Goal: Information Seeking & Learning: Learn about a topic

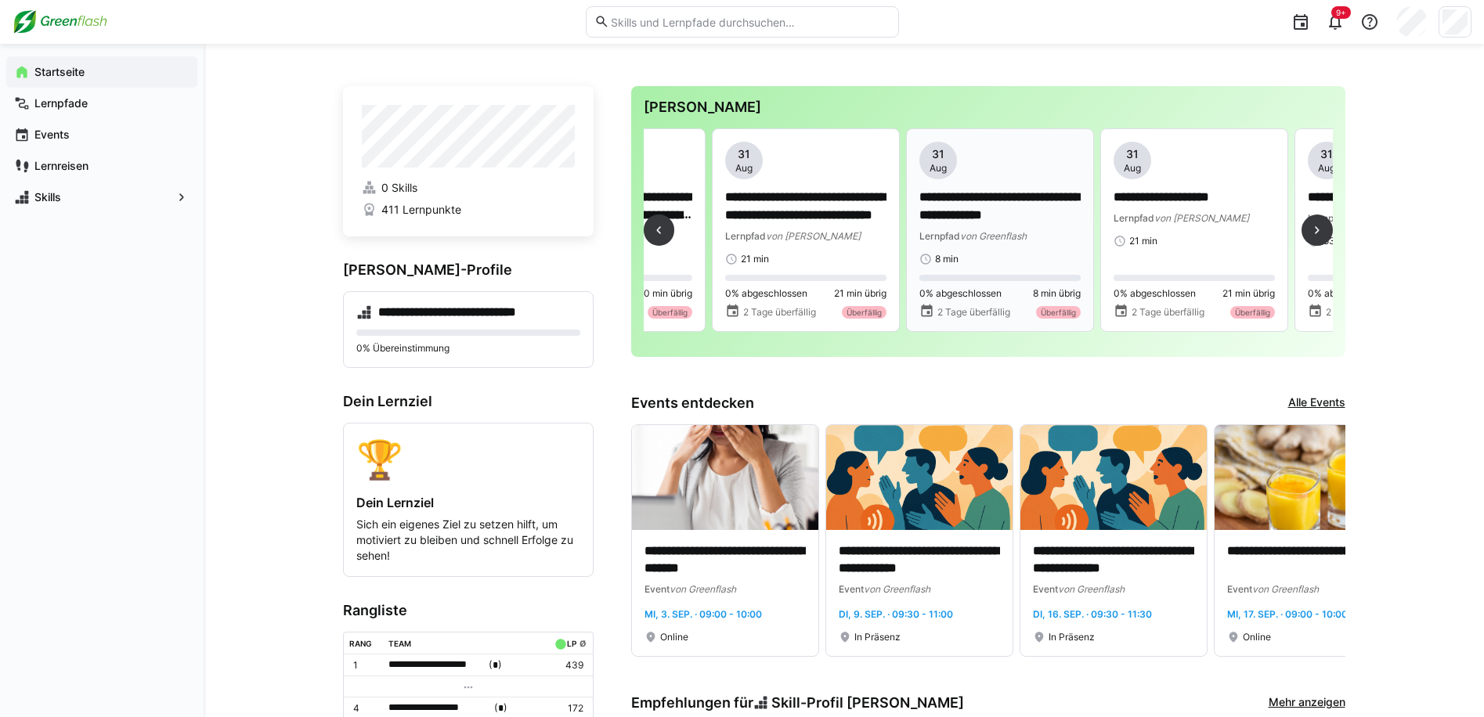
scroll to position [0, 3760]
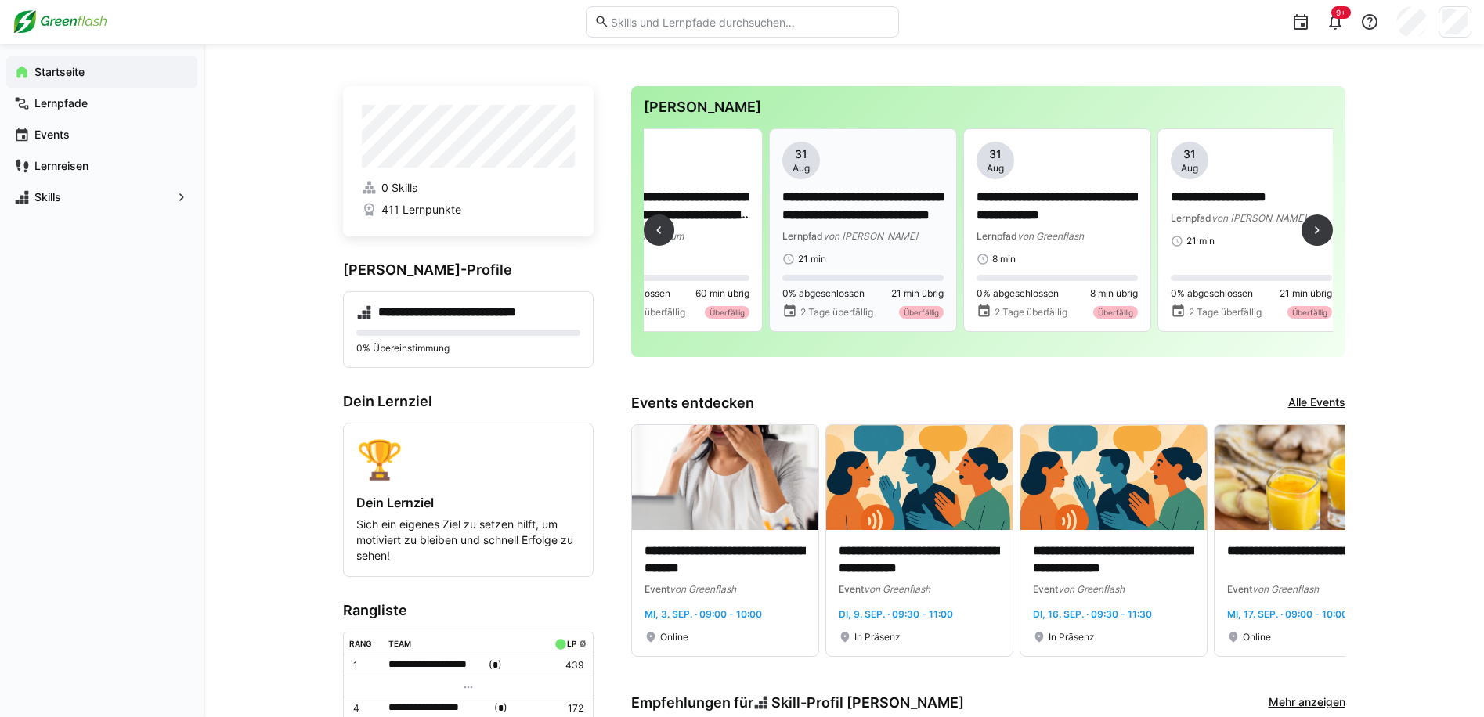
click at [873, 163] on app-date-bubble "[DATE]" at bounding box center [862, 161] width 161 height 38
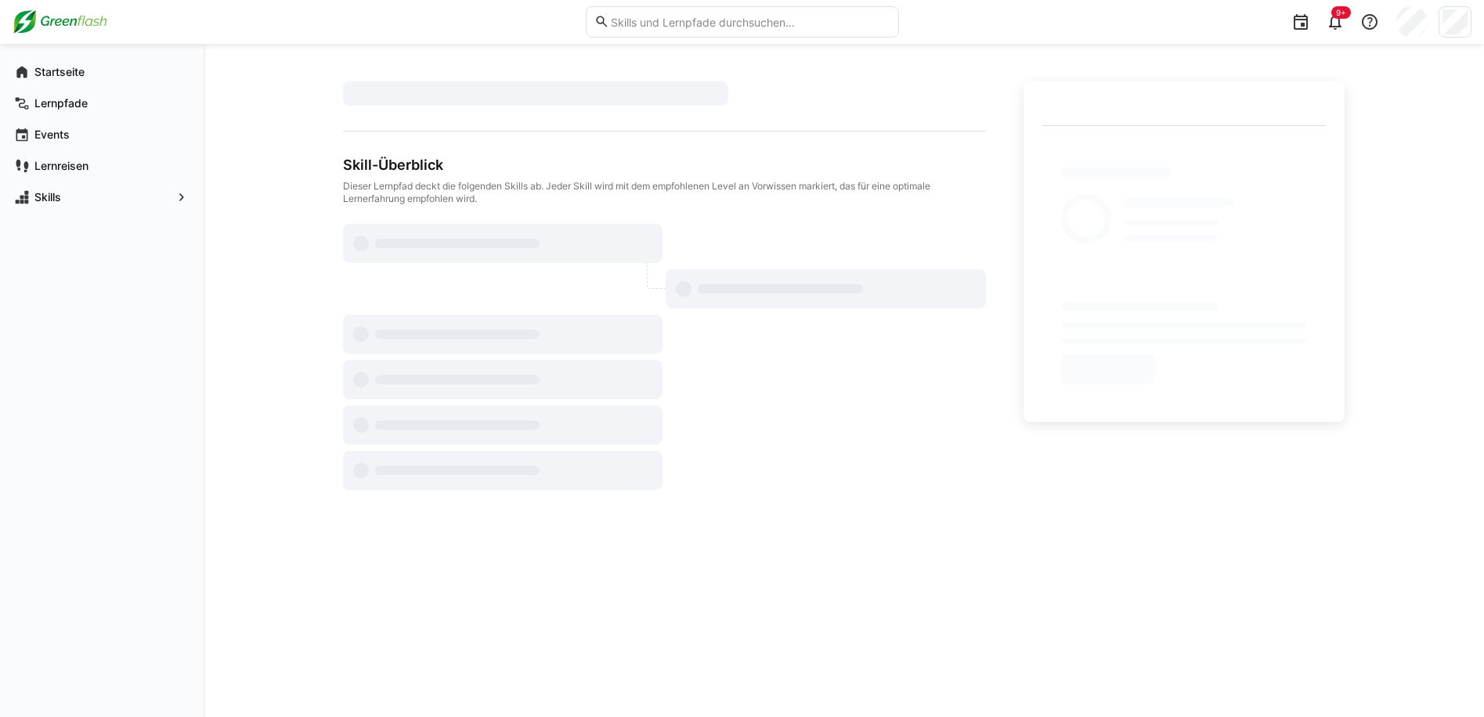
click at [522, 175] on div "Skill-Überblick Dieser Lernpfad deckt die folgenden Skills ab. Jeder Skill wird…" at bounding box center [664, 181] width 643 height 49
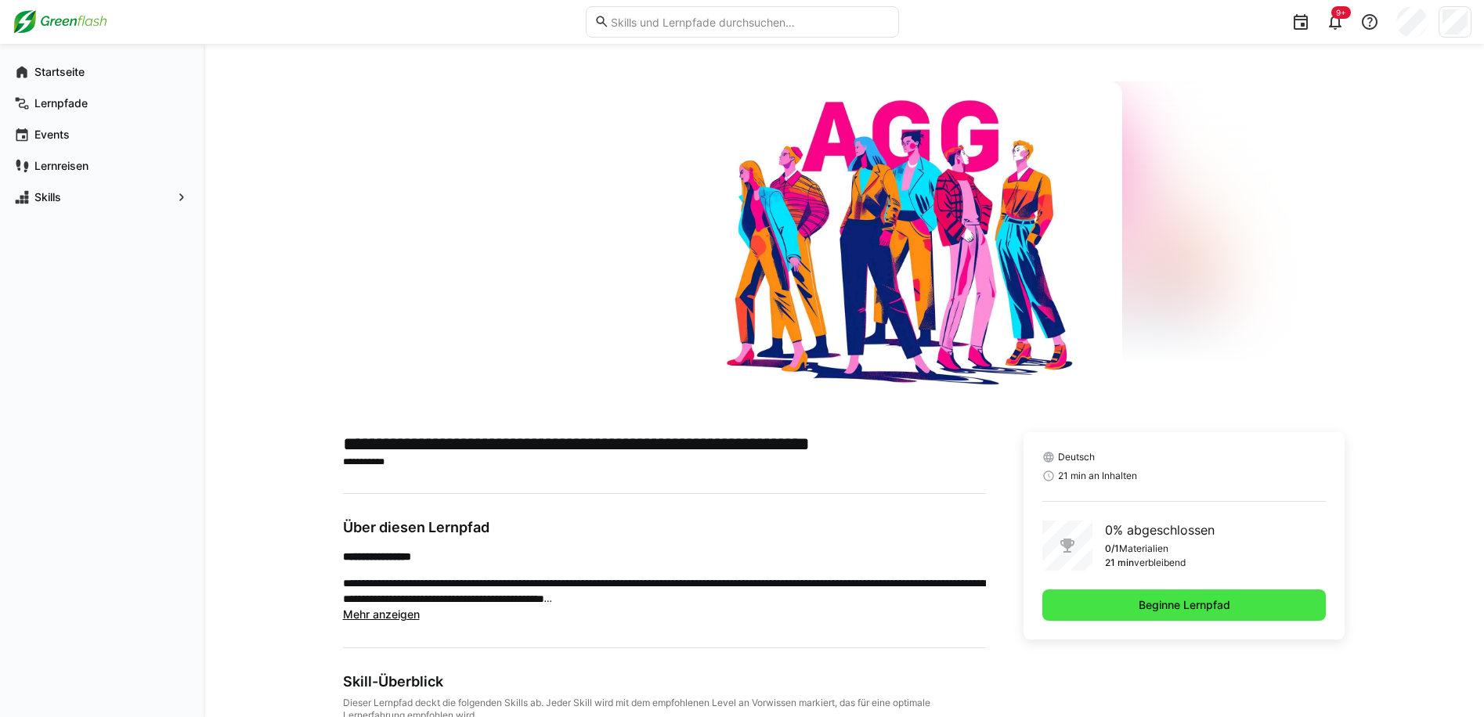
click at [1111, 601] on span "Beginne Lernpfad" at bounding box center [1185, 605] width 284 height 31
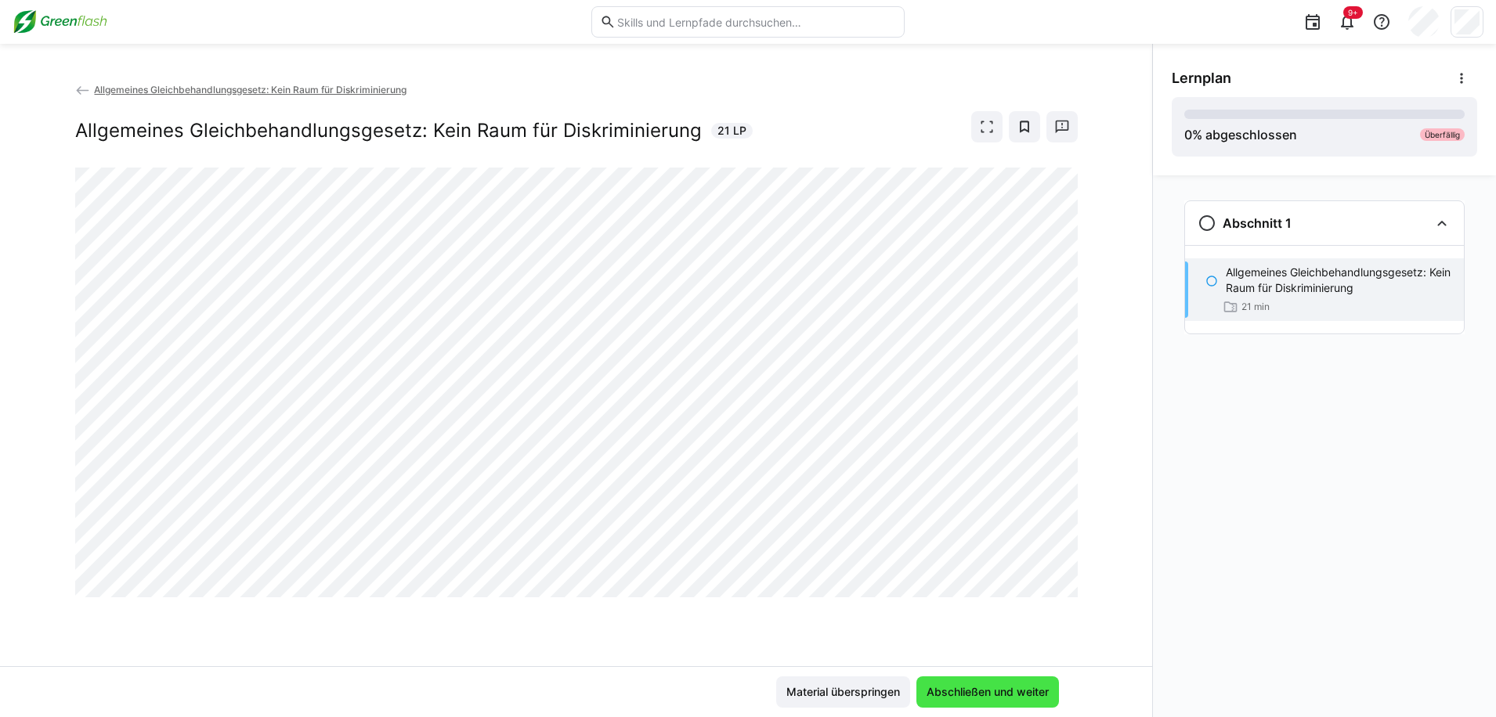
click at [958, 689] on span "Abschließen und weiter" at bounding box center [987, 693] width 127 height 16
click at [968, 689] on span "Abschließen und weiter" at bounding box center [987, 693] width 127 height 16
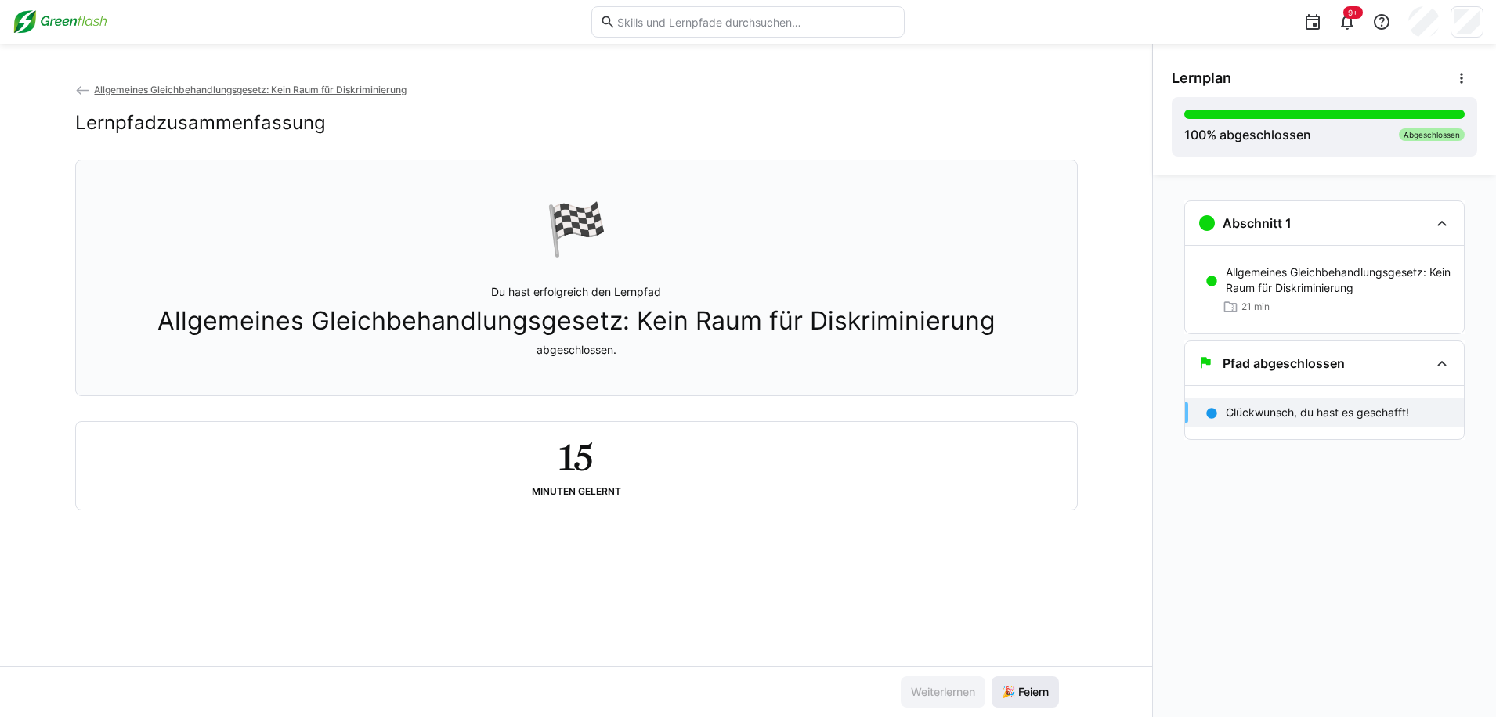
click at [1007, 679] on span "🎉 Feiern" at bounding box center [1025, 692] width 67 height 31
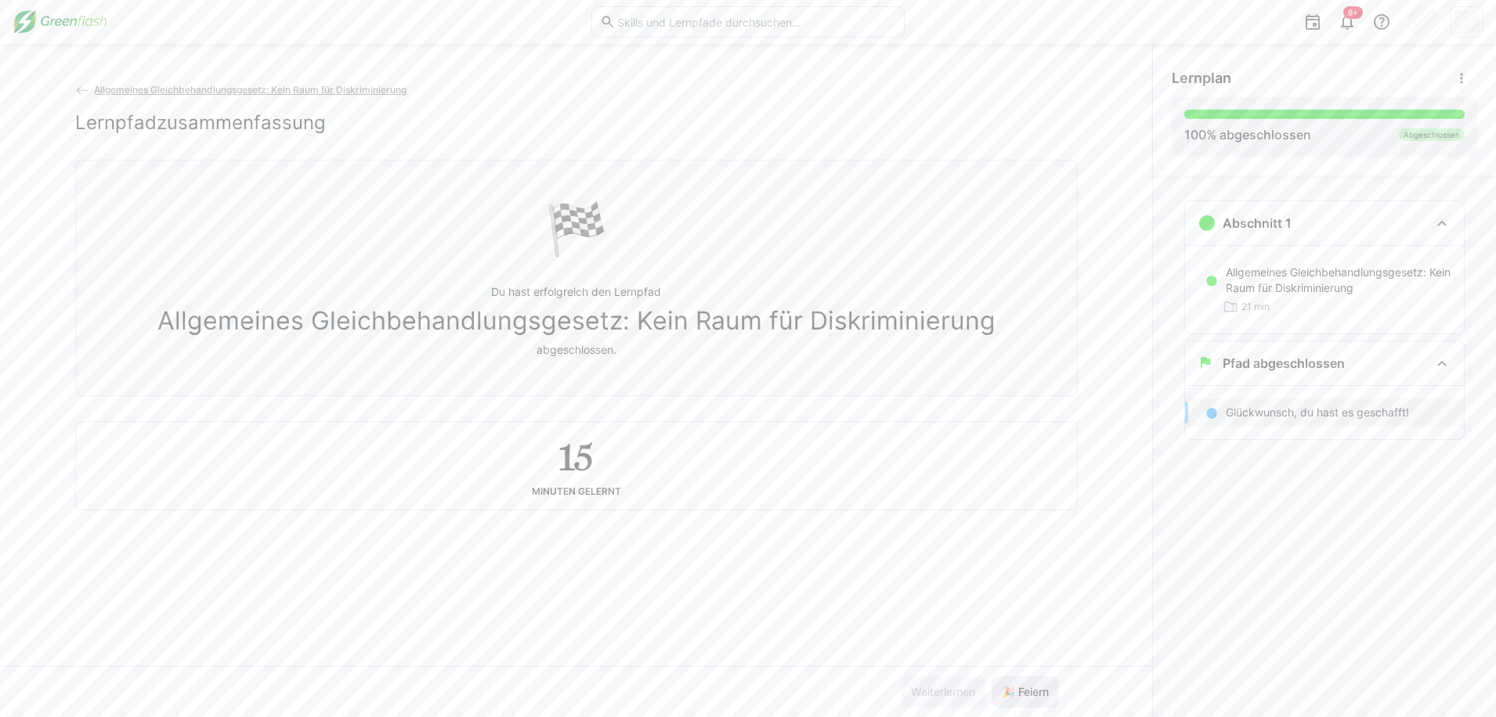
click at [1035, 707] on span "🎉 Feiern" at bounding box center [1025, 692] width 67 height 31
click at [1032, 696] on span "🎉 Feiern" at bounding box center [1025, 693] width 52 height 16
click at [1033, 696] on span "🎉 Feiern" at bounding box center [1025, 693] width 52 height 16
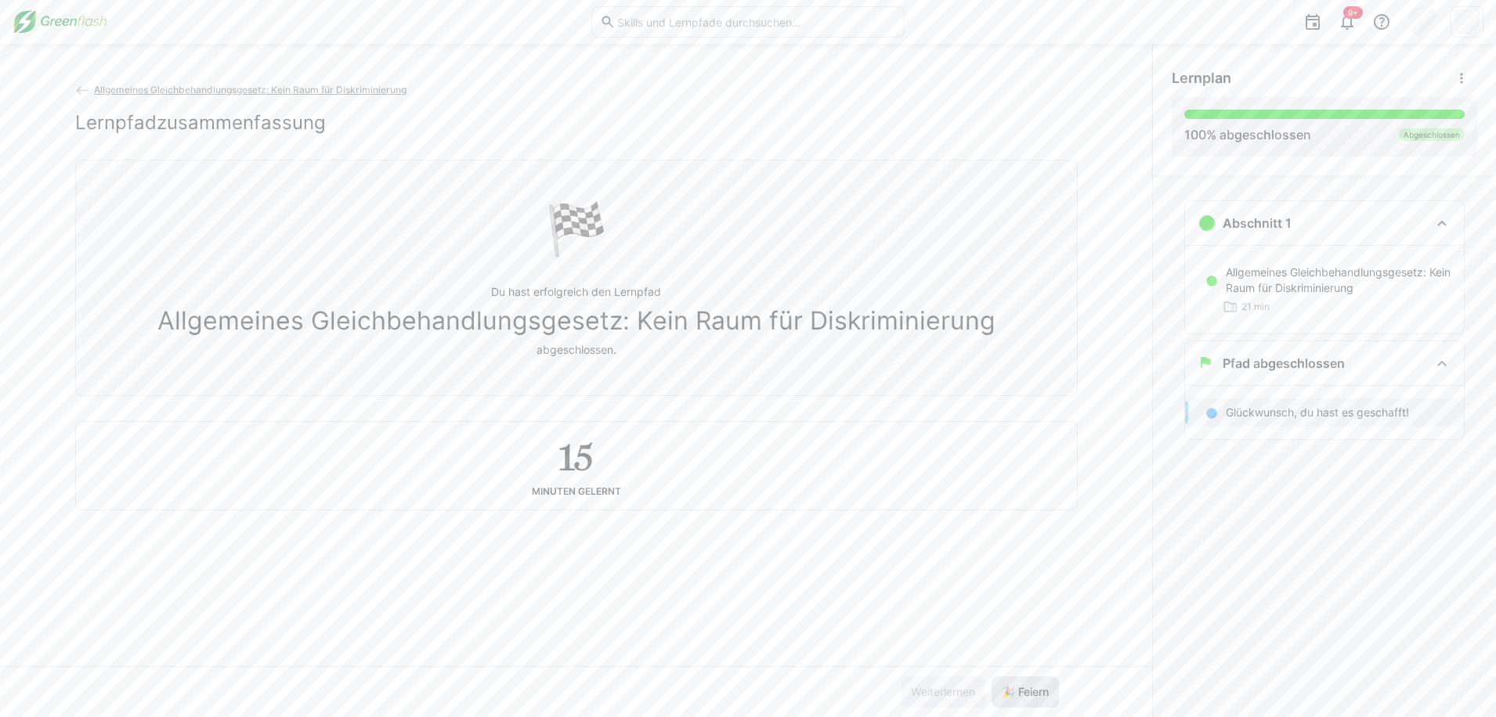
click at [1034, 696] on span "🎉 Feiern" at bounding box center [1025, 693] width 52 height 16
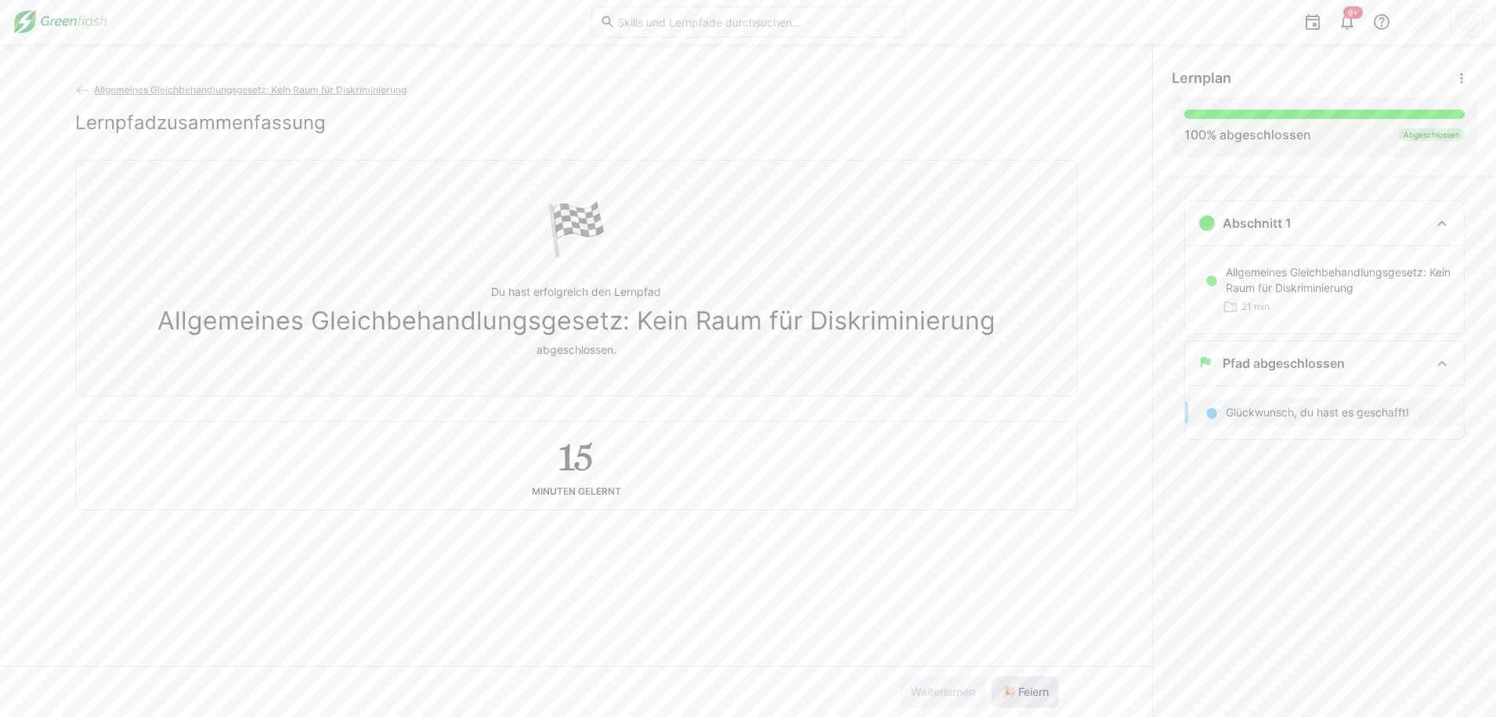
click at [1034, 696] on span "🎉 Feiern" at bounding box center [1025, 693] width 52 height 16
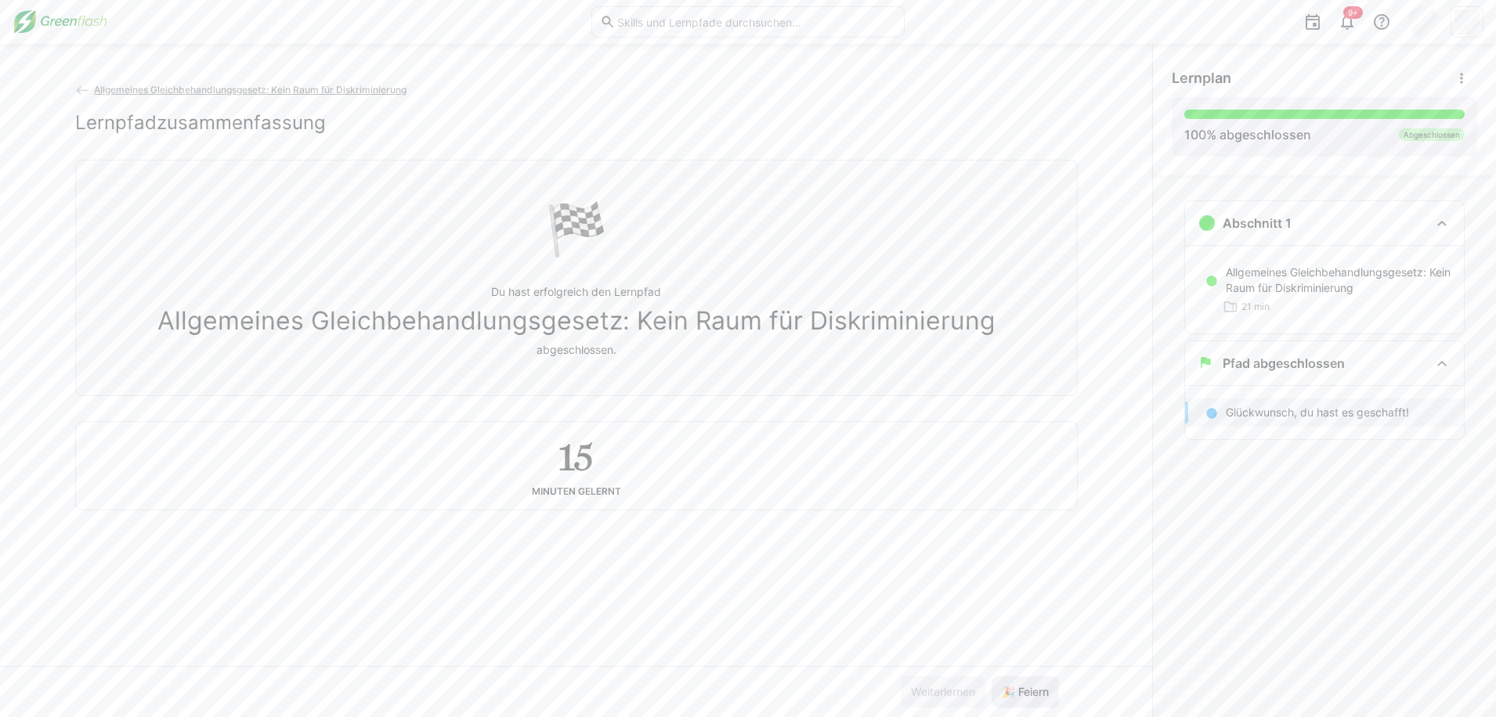
click at [1034, 696] on span "🎉 Feiern" at bounding box center [1025, 693] width 52 height 16
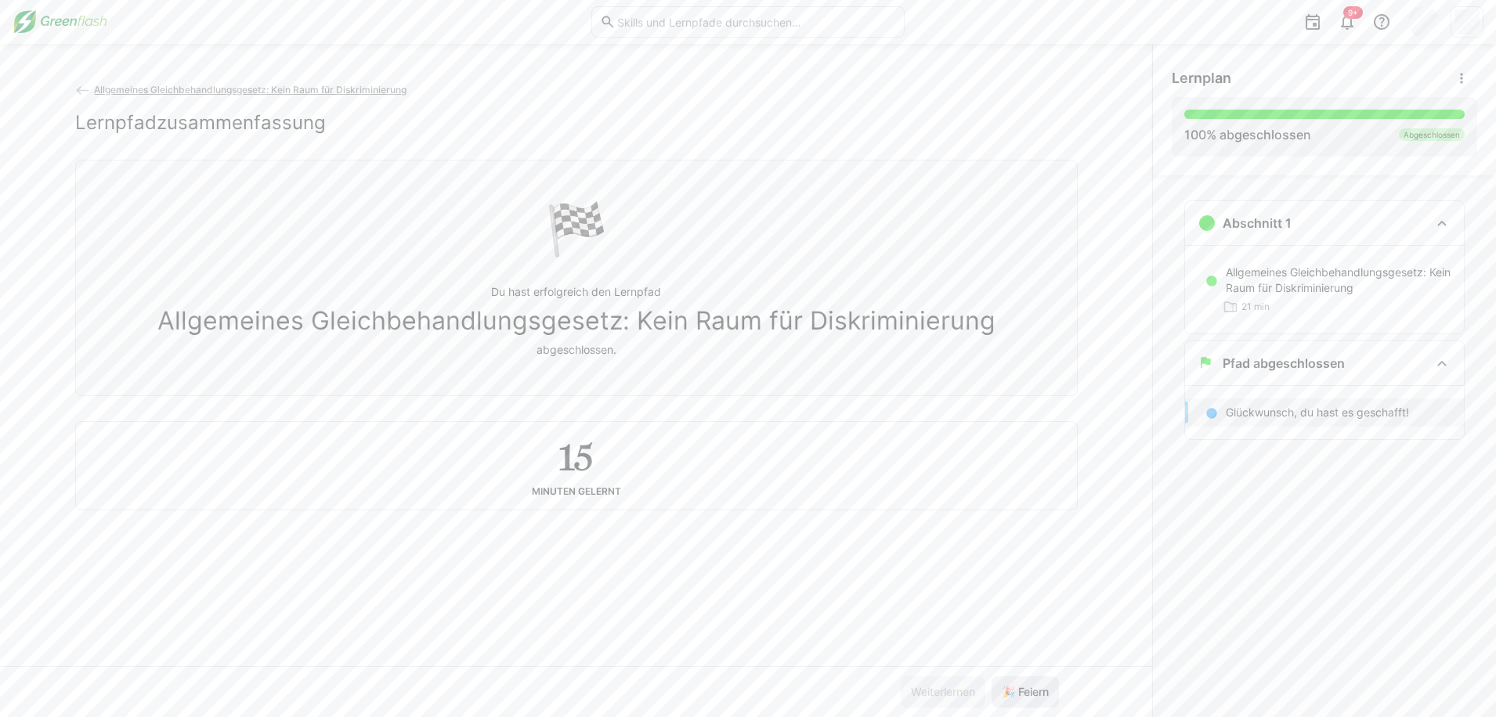
click at [1034, 696] on span "🎉 Feiern" at bounding box center [1025, 693] width 52 height 16
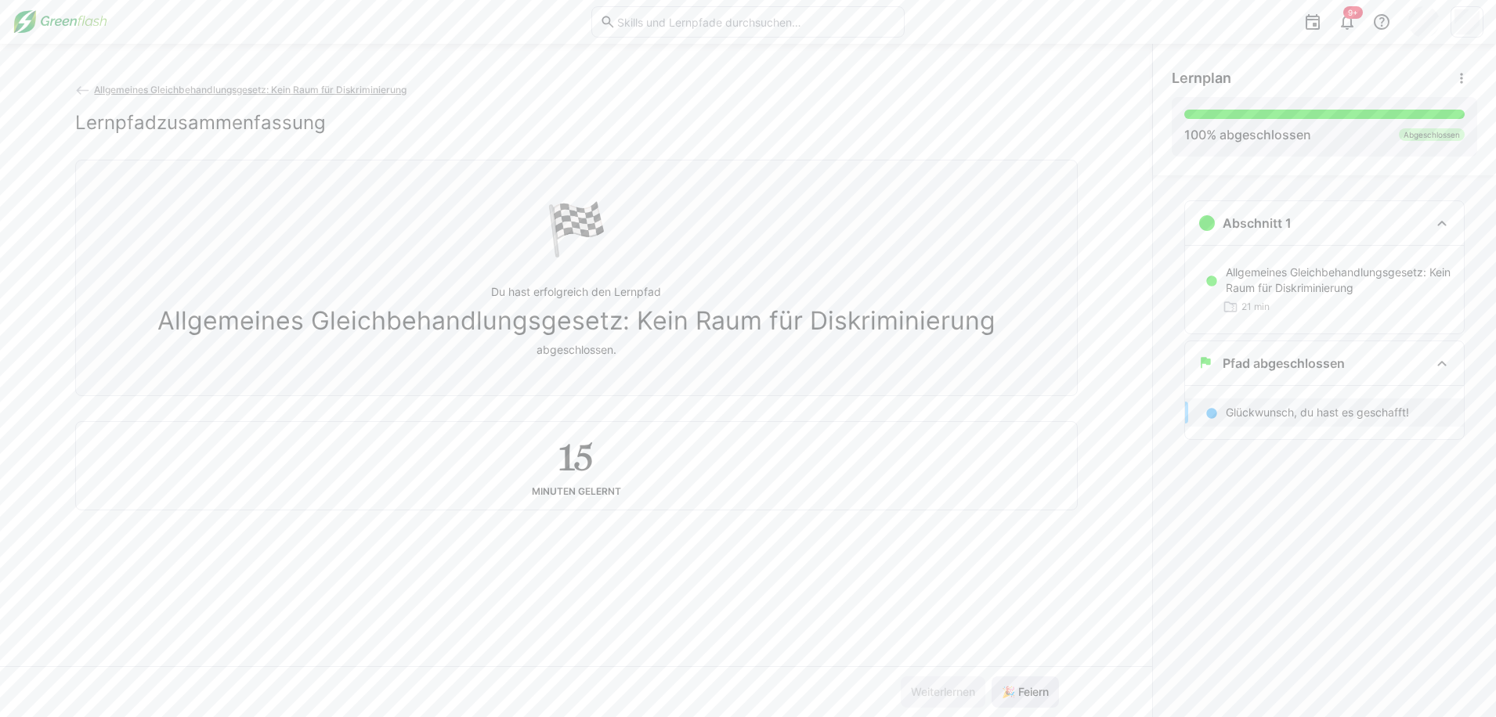
click at [1034, 696] on span "🎉 Feiern" at bounding box center [1025, 693] width 52 height 16
click at [1328, 517] on div "Abschnitt 1 Allgemeines Gleichbehandlungsgesetz: Kein Raum für Diskriminierung …" at bounding box center [1324, 446] width 343 height 542
click at [93, 90] on link "Allgemeines Gleichbehandlungsgesetz: Kein Raum für Diskriminierung" at bounding box center [241, 90] width 332 height 12
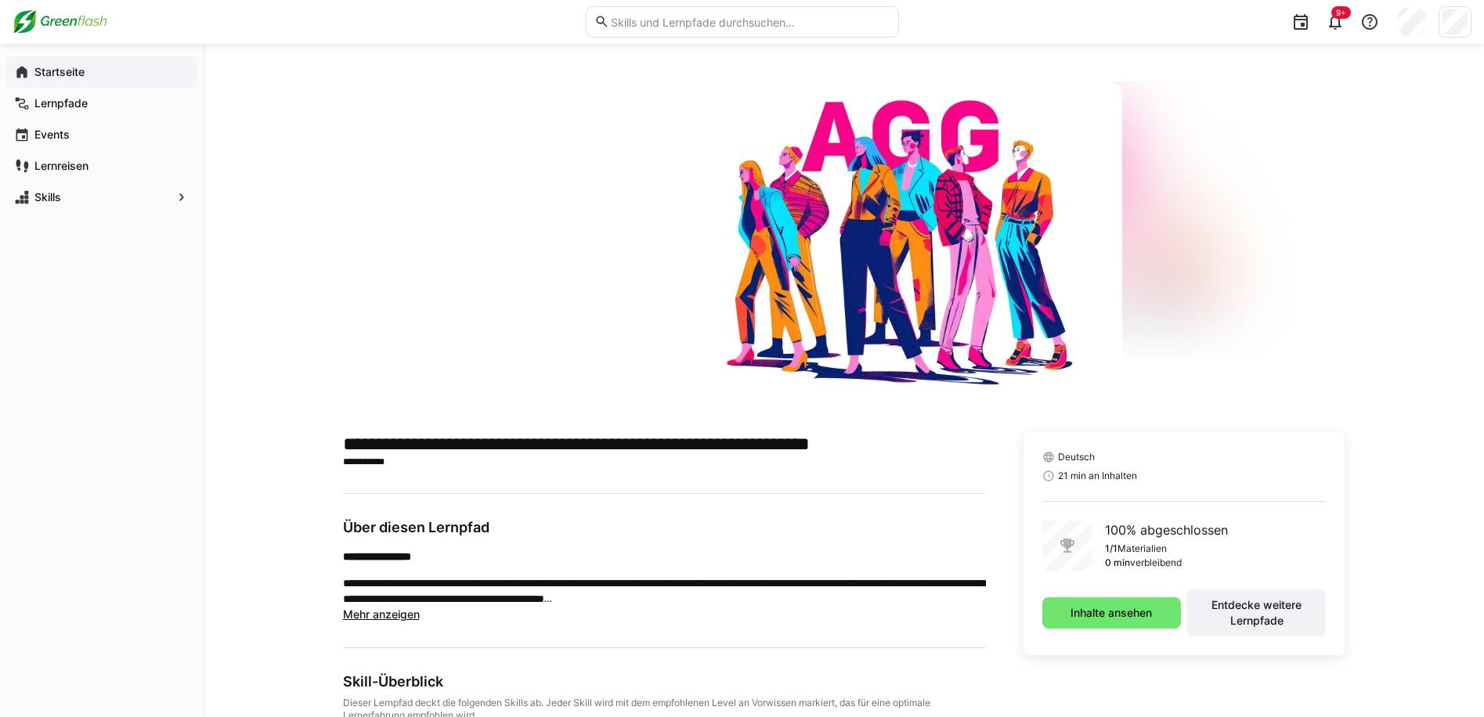
click at [0, 0] on app-navigation-label "Startseite" at bounding box center [0, 0] width 0 height 0
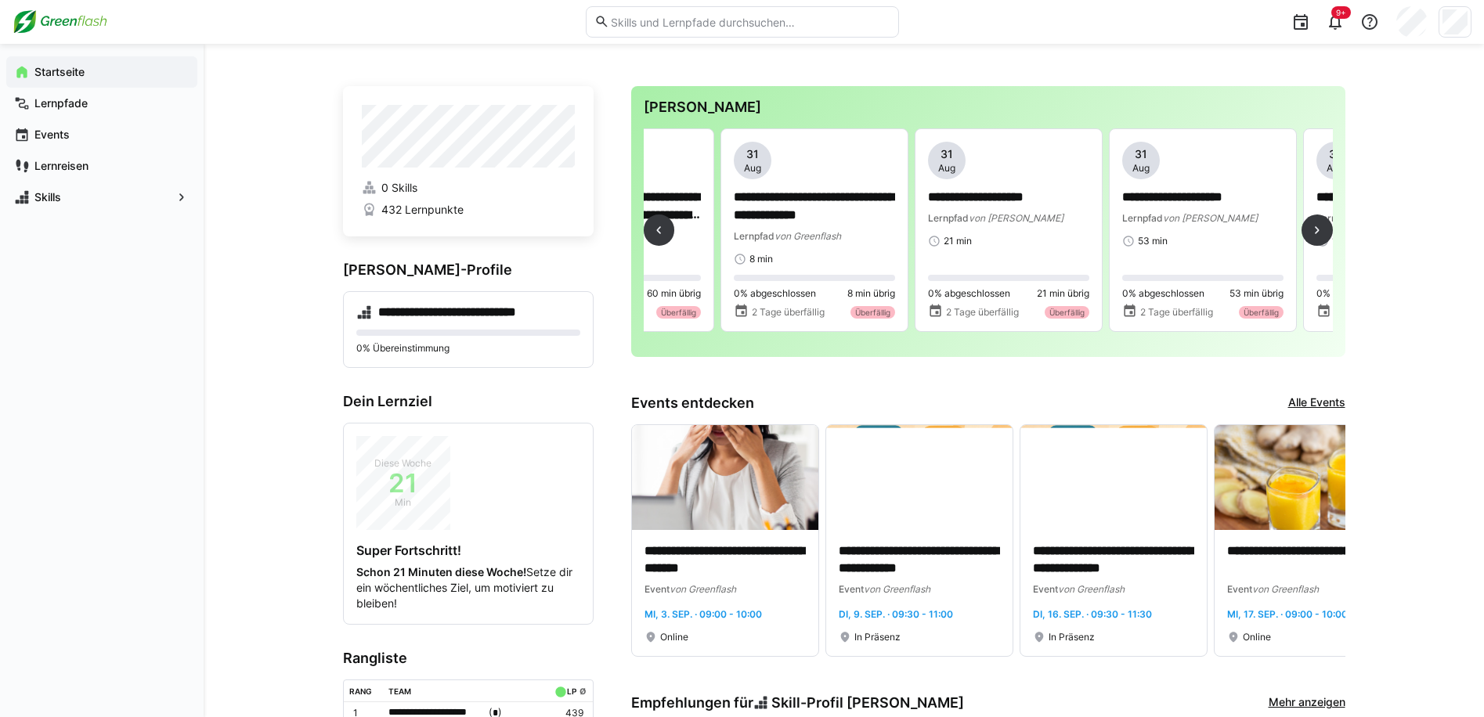
scroll to position [0, 3838]
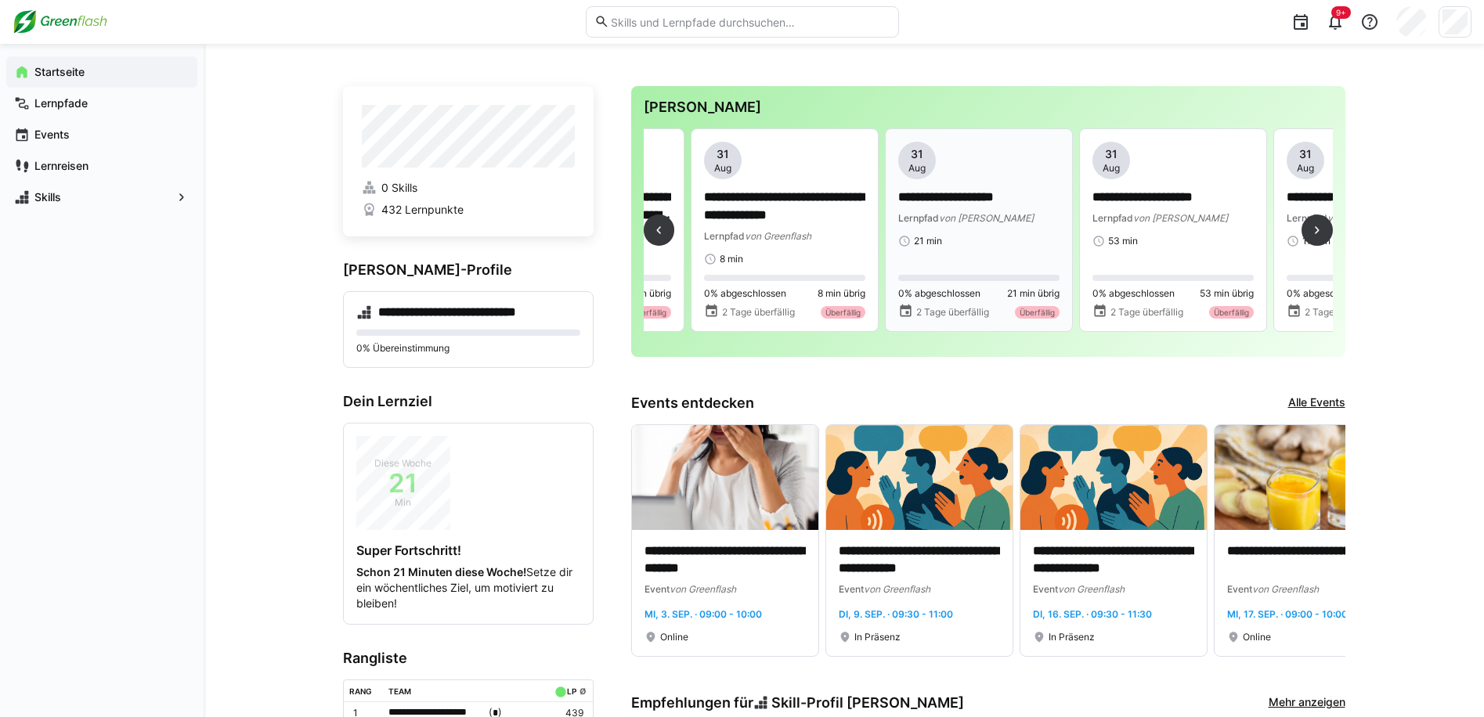
click at [992, 185] on div "**********" at bounding box center [978, 195] width 161 height 106
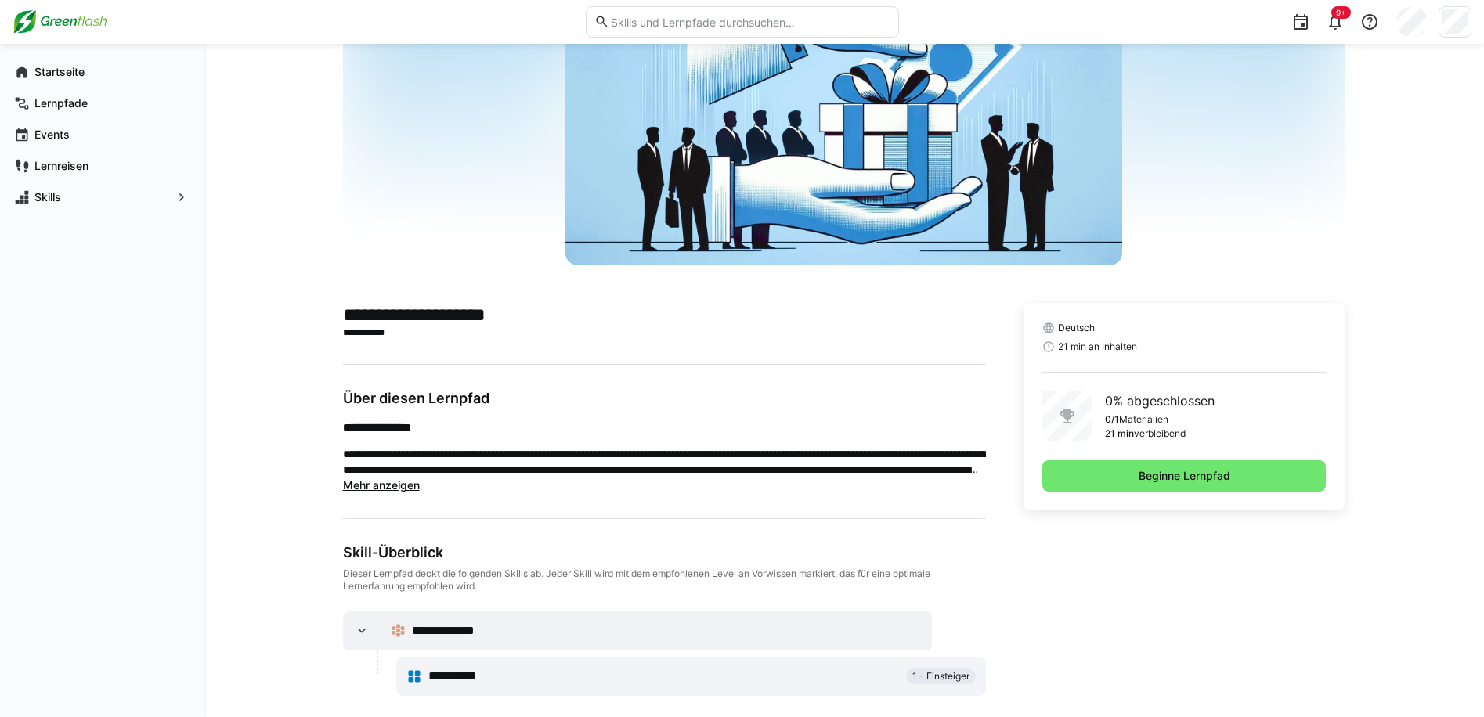
scroll to position [146, 0]
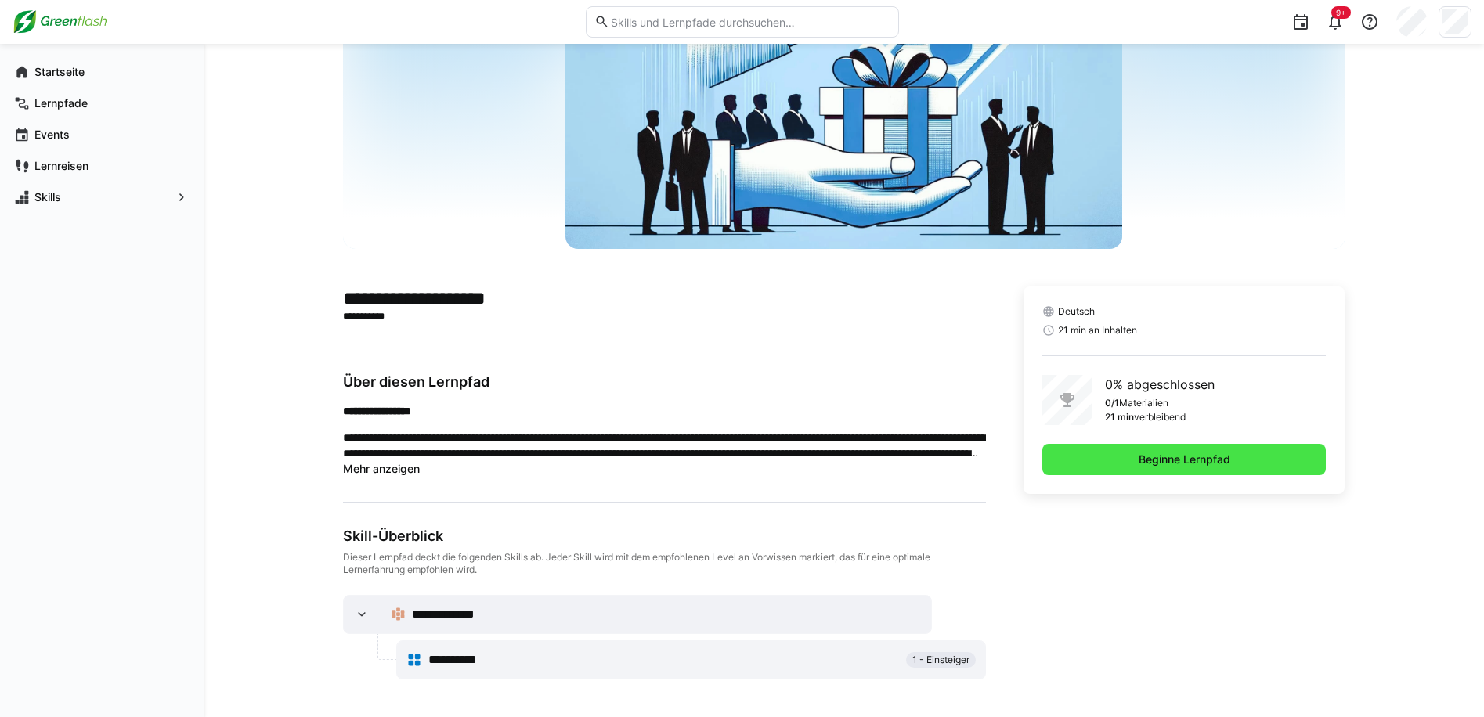
click at [1184, 466] on span "Beginne Lernpfad" at bounding box center [1185, 460] width 96 height 16
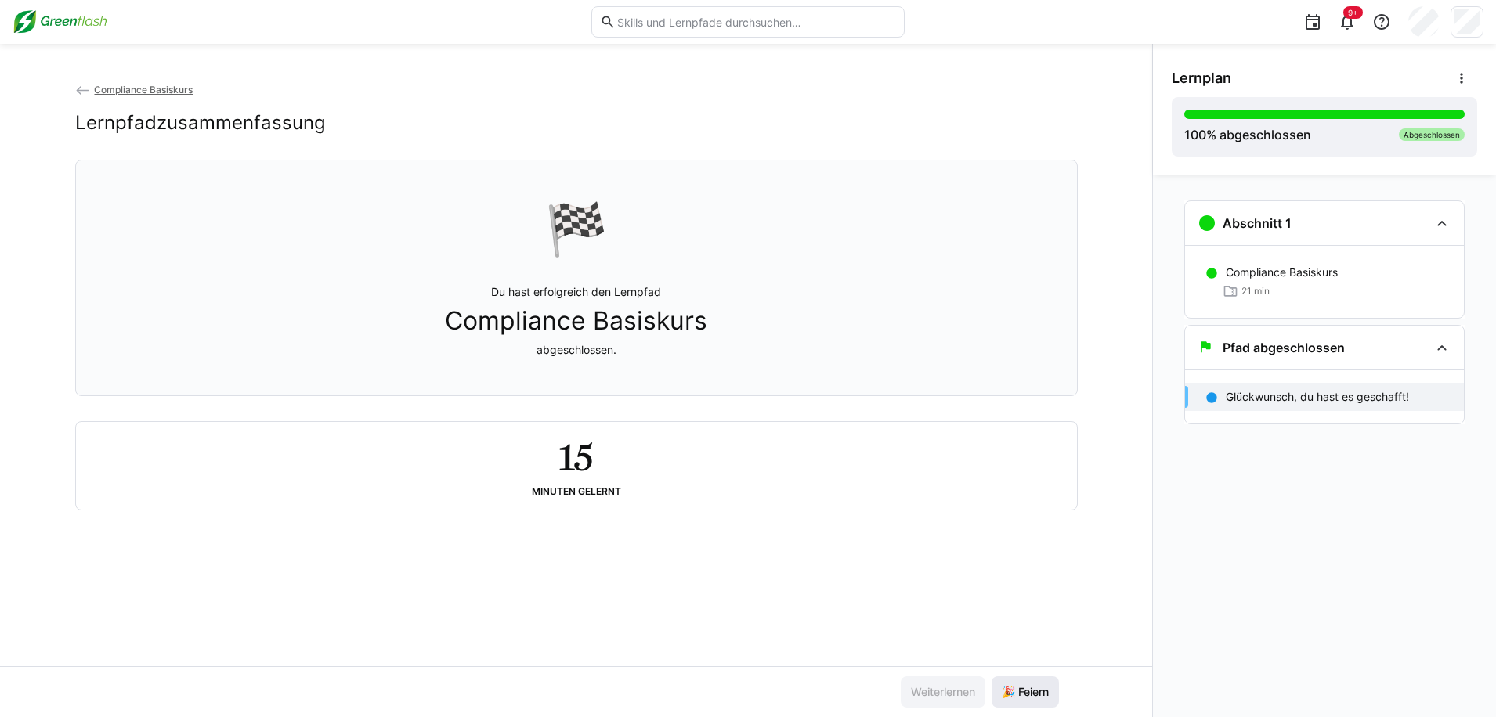
click at [1012, 689] on span "🎉 Feiern" at bounding box center [1025, 693] width 52 height 16
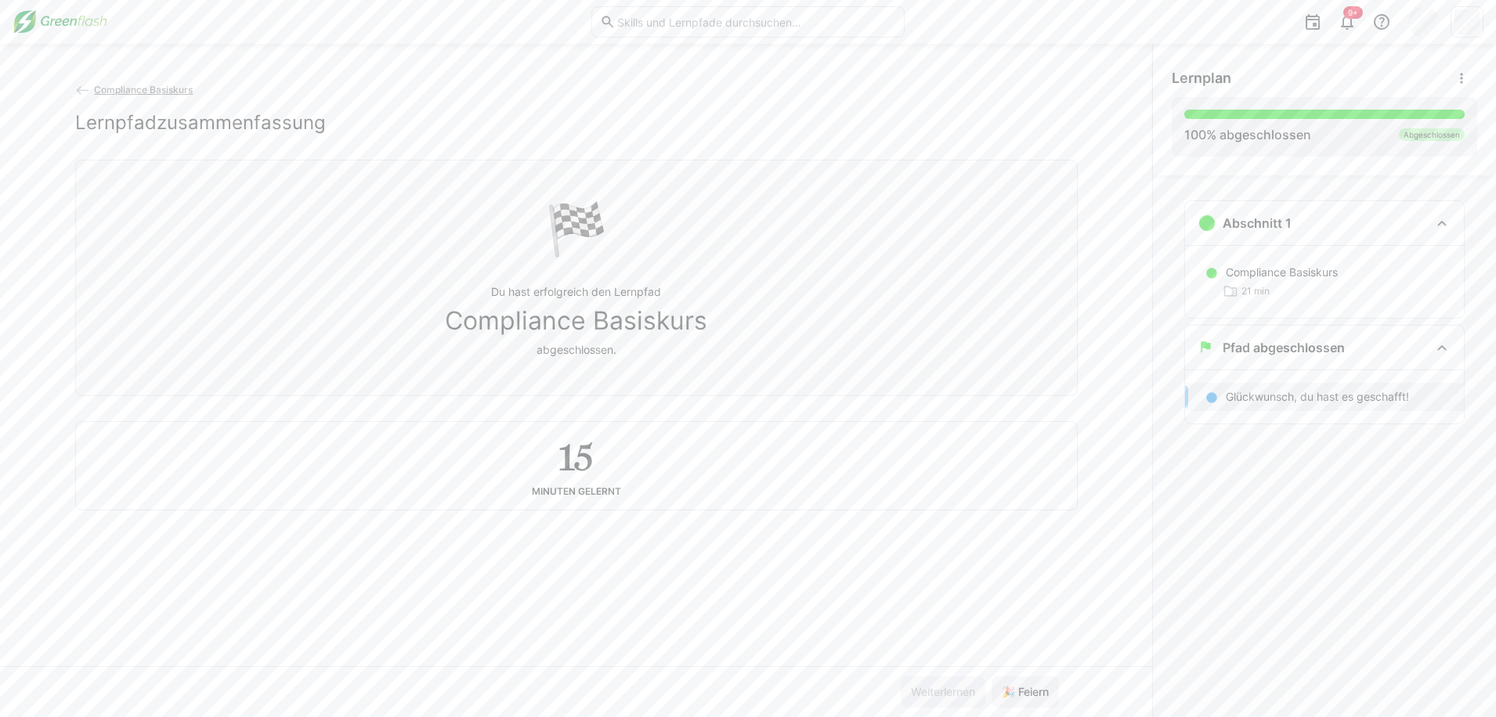
click at [1267, 510] on div "Abschnitt 1 Compliance Basiskurs 21 min Pfad abgeschlossen Glückwunsch, du hast…" at bounding box center [1324, 446] width 343 height 542
click at [1271, 408] on div "Glückwunsch, du hast es geschafft!" at bounding box center [1324, 397] width 279 height 28
click at [1282, 468] on app-classroom-navigation "Abschnitt 1 Compliance Basiskurs 21 min Pfad abgeschlossen Glückwunsch, du hast…" at bounding box center [1324, 333] width 305 height 279
click at [546, 265] on div "🏁 Du hast erfolgreich den Lernpfad Compliance Basiskurs abgeschlossen." at bounding box center [577, 278] width 976 height 216
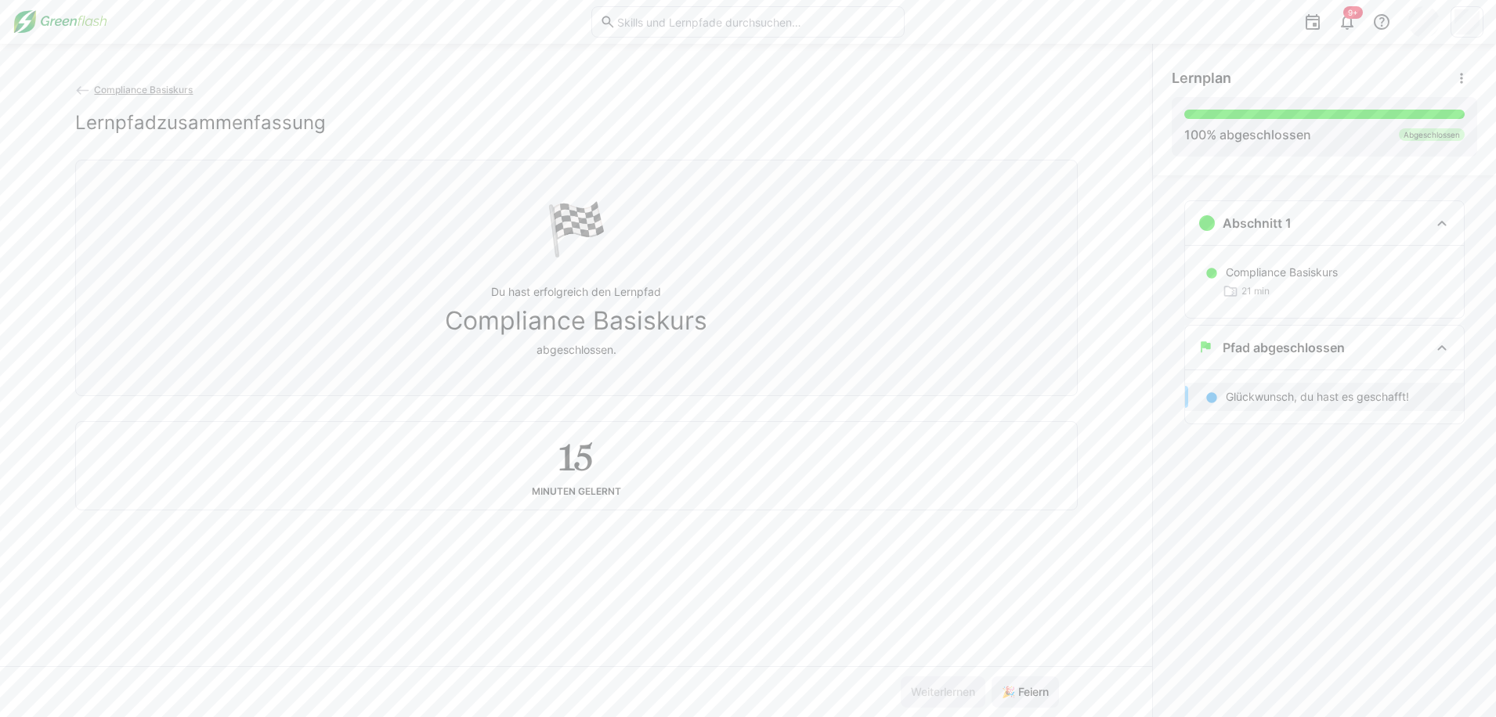
click at [115, 87] on span "Compliance Basiskurs" at bounding box center [143, 90] width 99 height 12
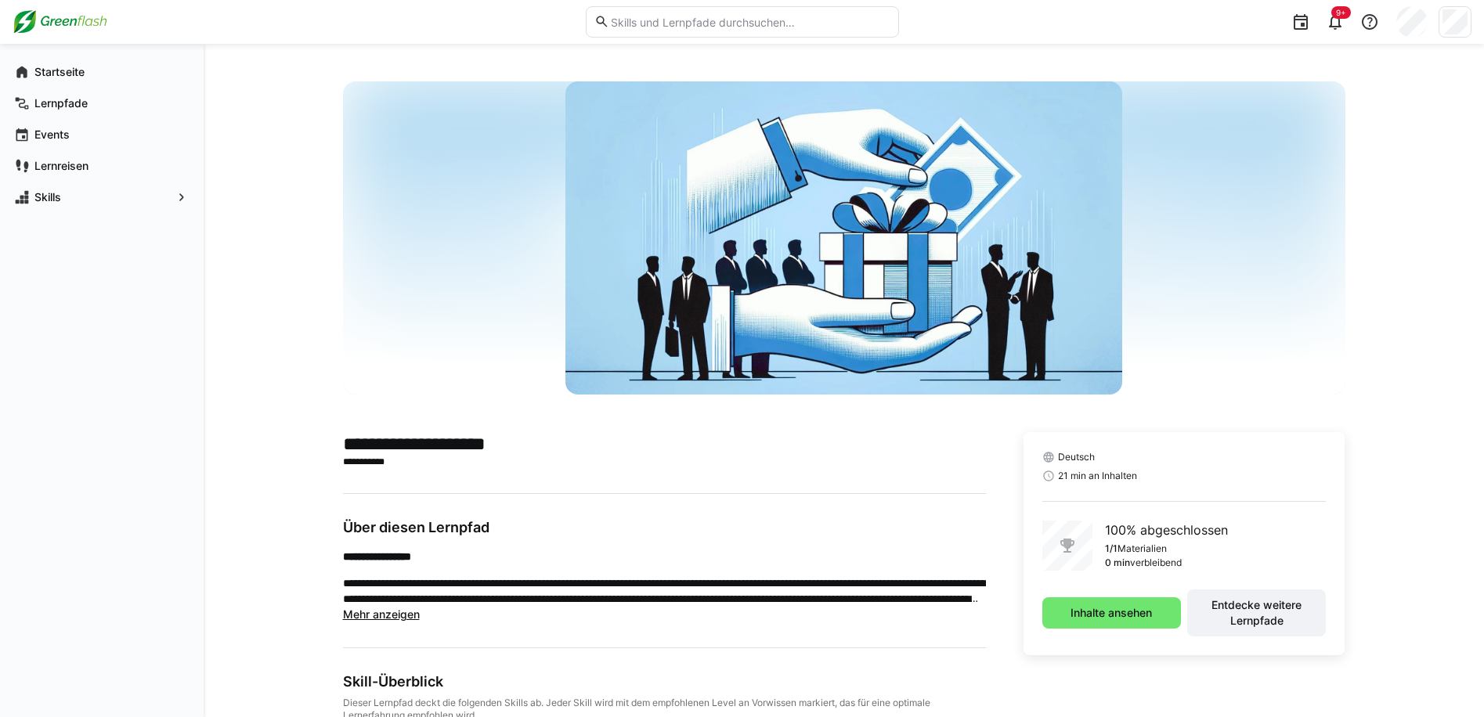
click at [670, 26] on input "text" at bounding box center [749, 22] width 280 height 14
type input "datenschutz"
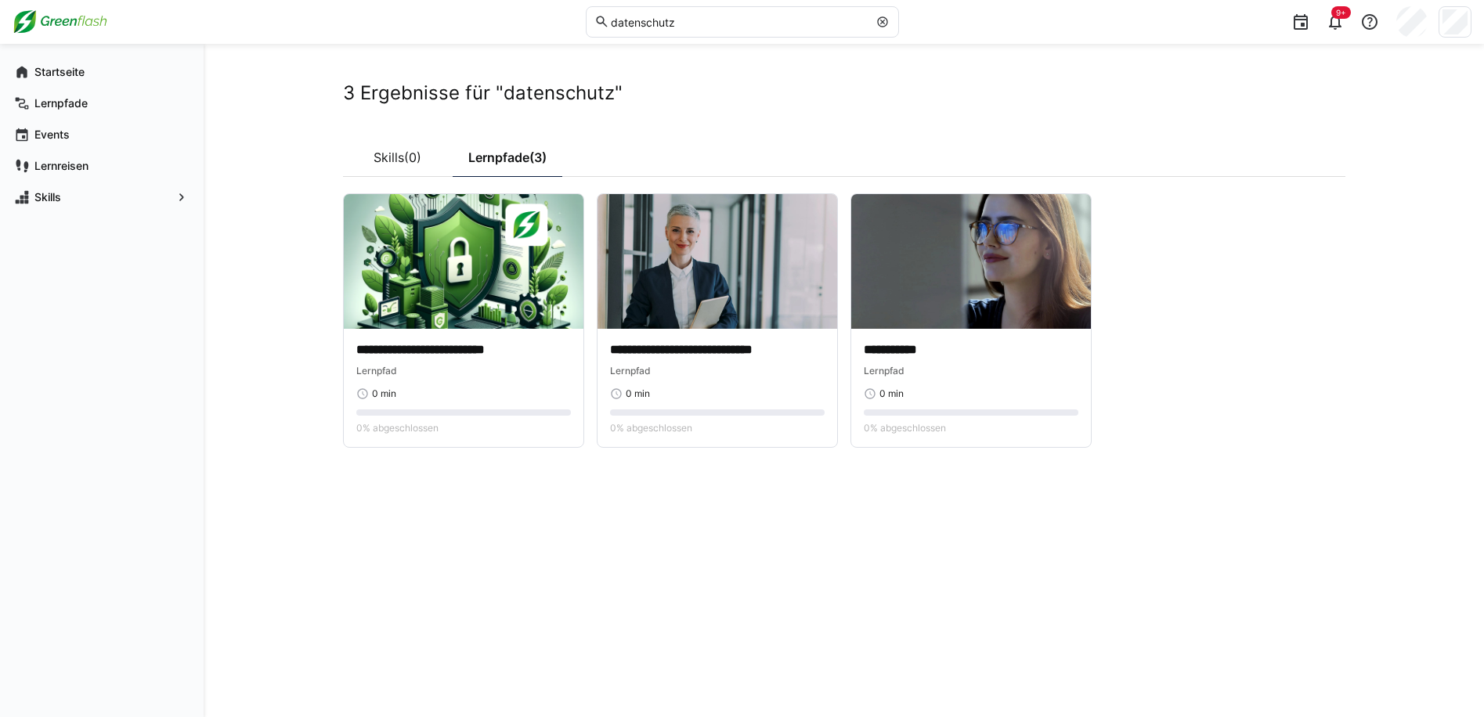
click at [245, 175] on div "**********" at bounding box center [844, 381] width 1281 height 674
click at [443, 272] on img at bounding box center [464, 261] width 240 height 135
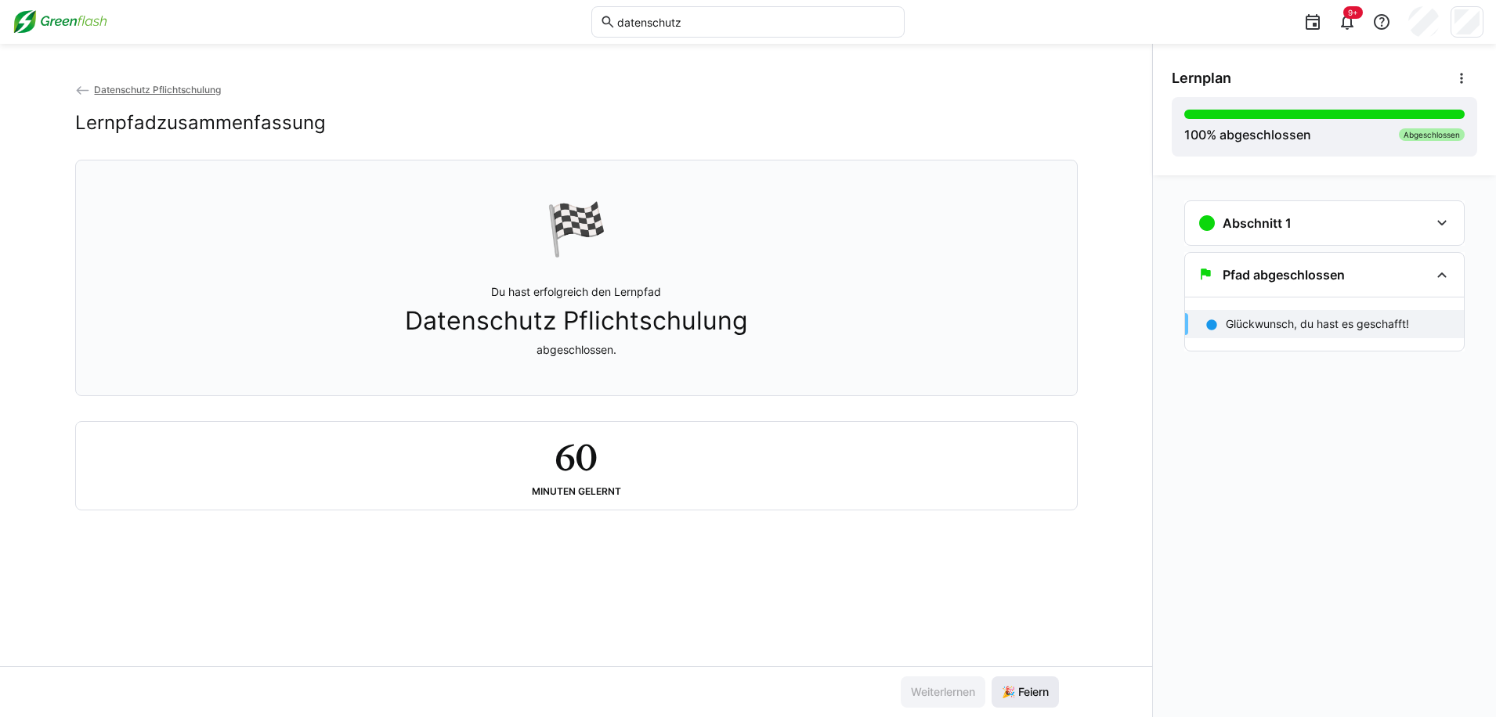
click at [1014, 684] on span "🎉 Feiern" at bounding box center [1025, 692] width 67 height 31
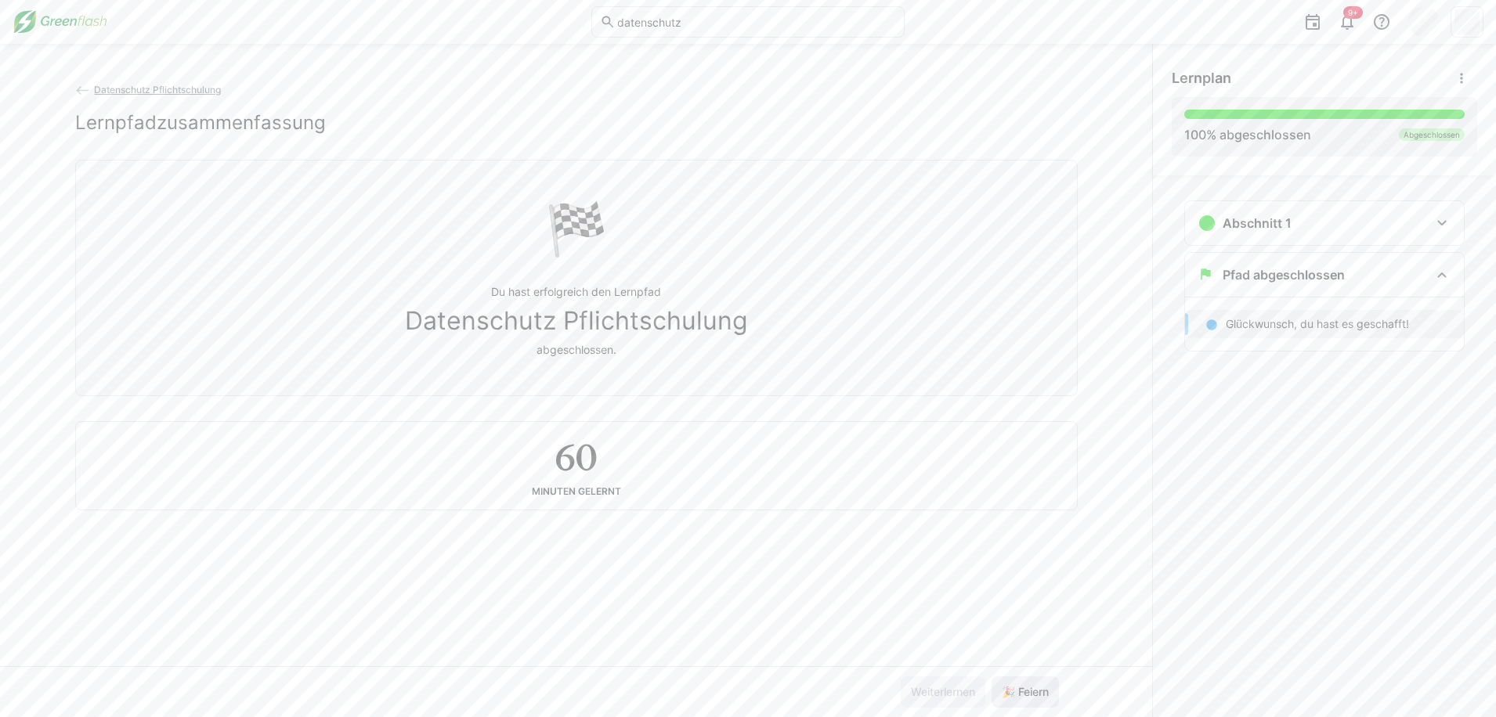
click at [1014, 684] on span "🎉 Feiern" at bounding box center [1025, 692] width 67 height 31
click at [714, 20] on input "datenschutz" at bounding box center [756, 22] width 280 height 14
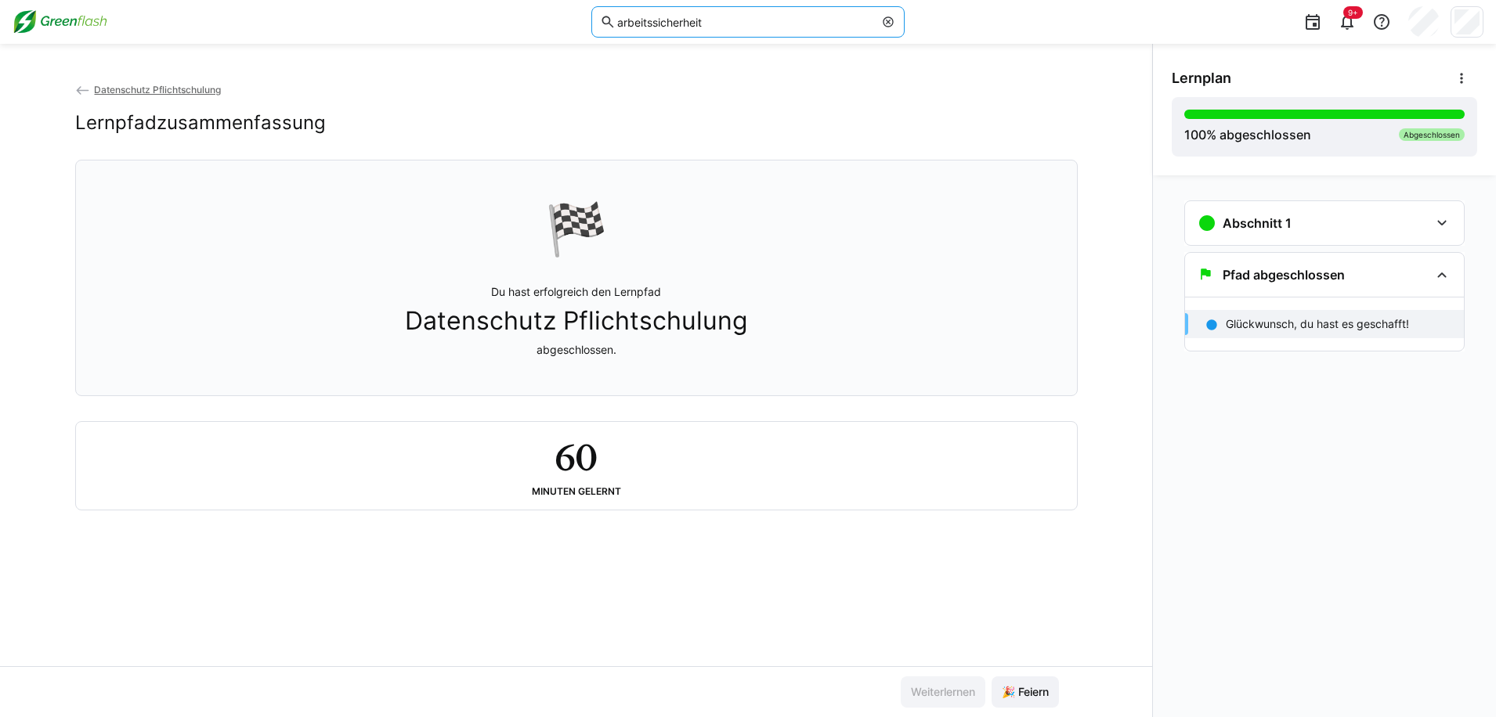
type input "arbeitssicherheit"
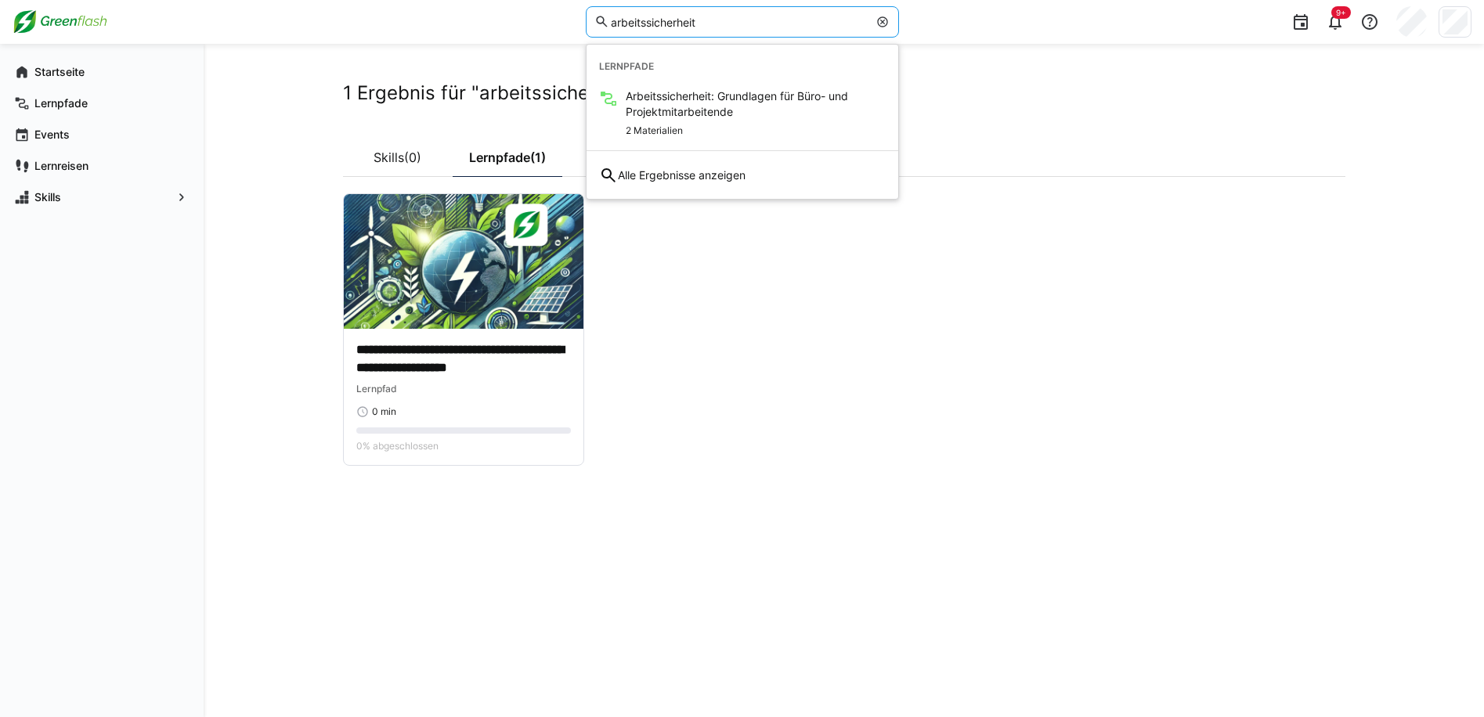
click at [790, 351] on app-cards-list "**********" at bounding box center [844, 329] width 1003 height 273
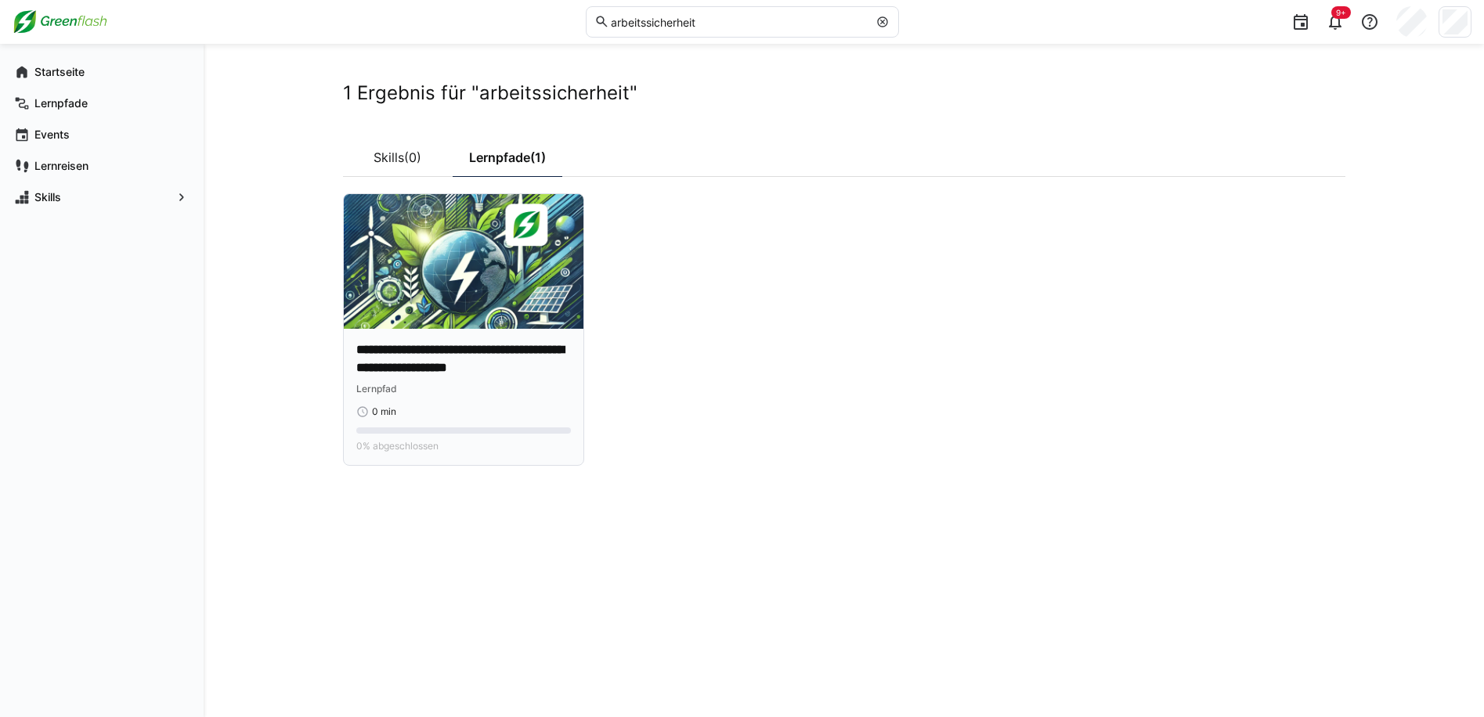
click at [470, 271] on img at bounding box center [464, 261] width 240 height 135
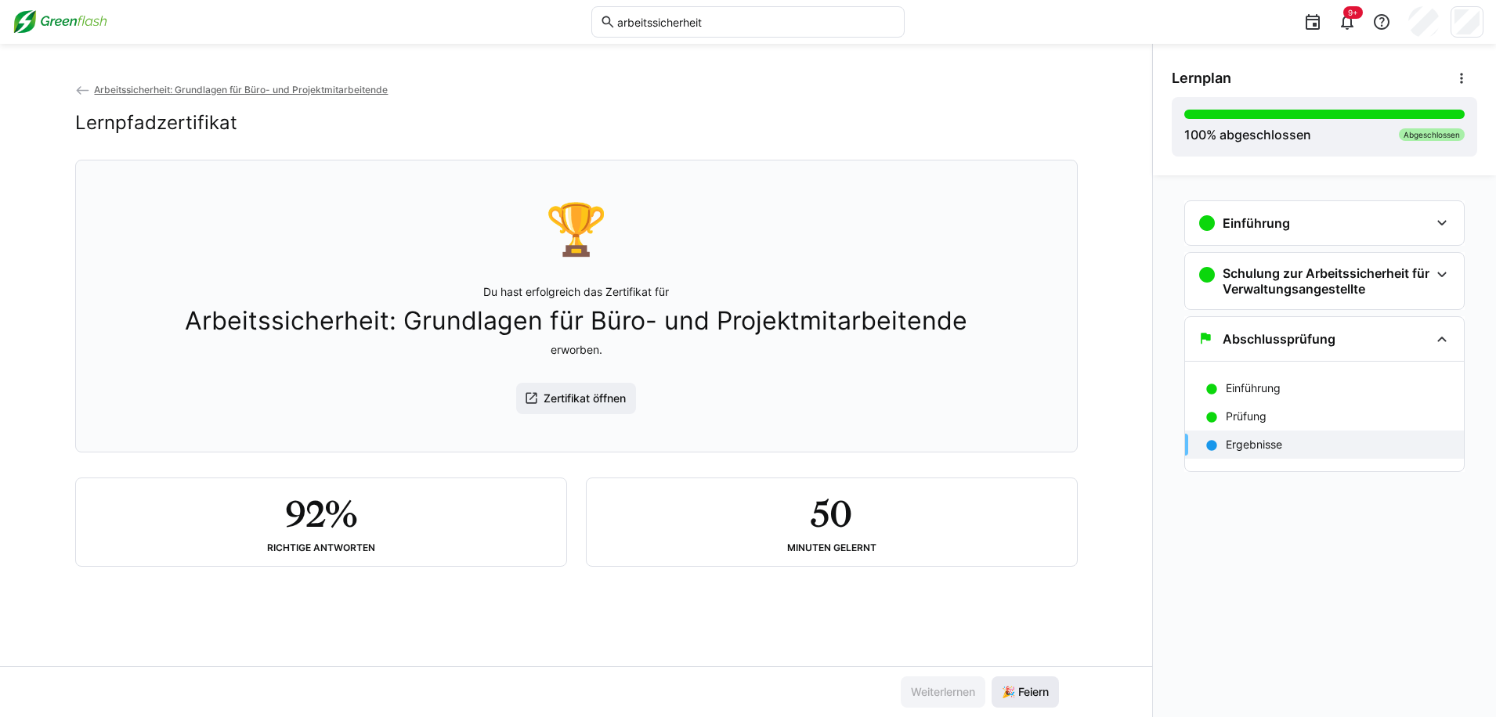
click at [1016, 700] on span "🎉 Feiern" at bounding box center [1025, 692] width 67 height 31
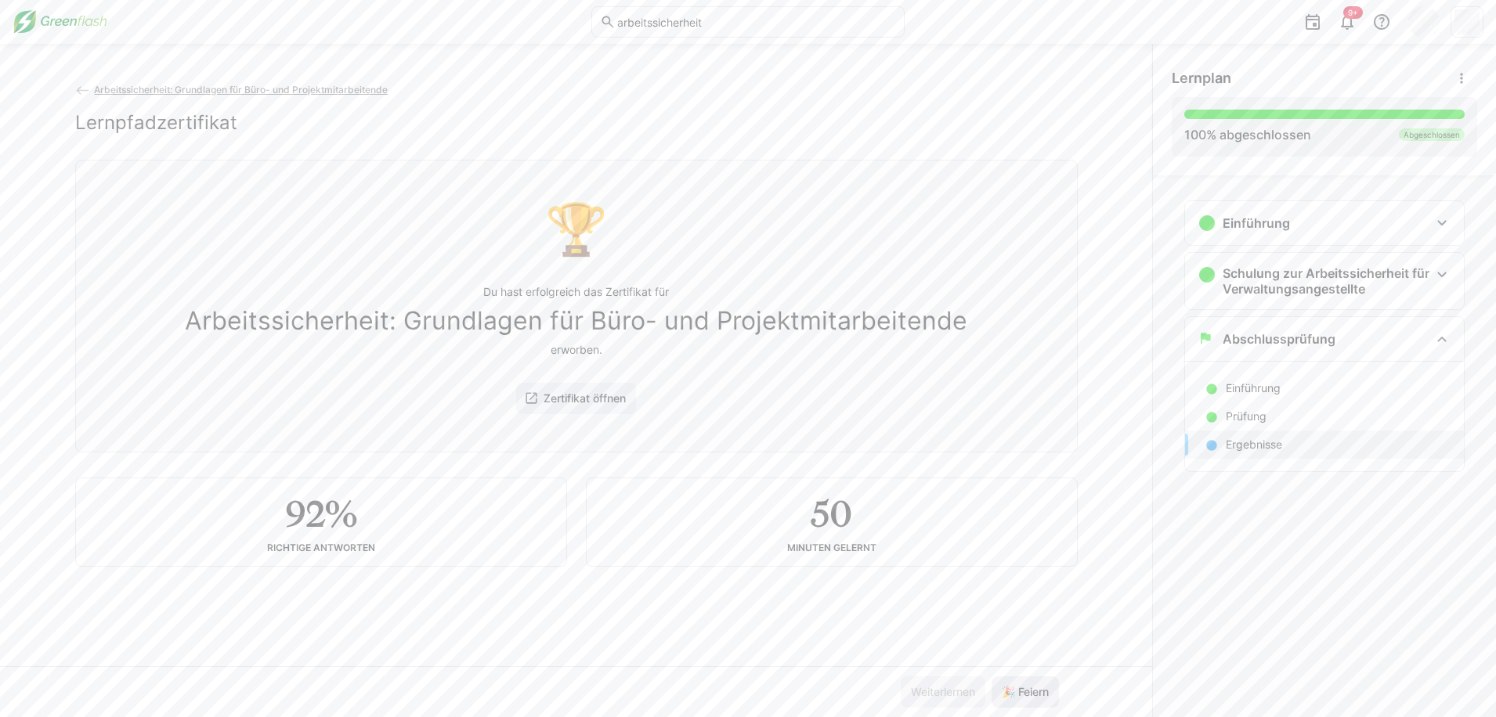
click at [1016, 700] on span "🎉 Feiern" at bounding box center [1025, 692] width 67 height 31
click at [661, 21] on input "arbeitssicherheit" at bounding box center [756, 22] width 280 height 14
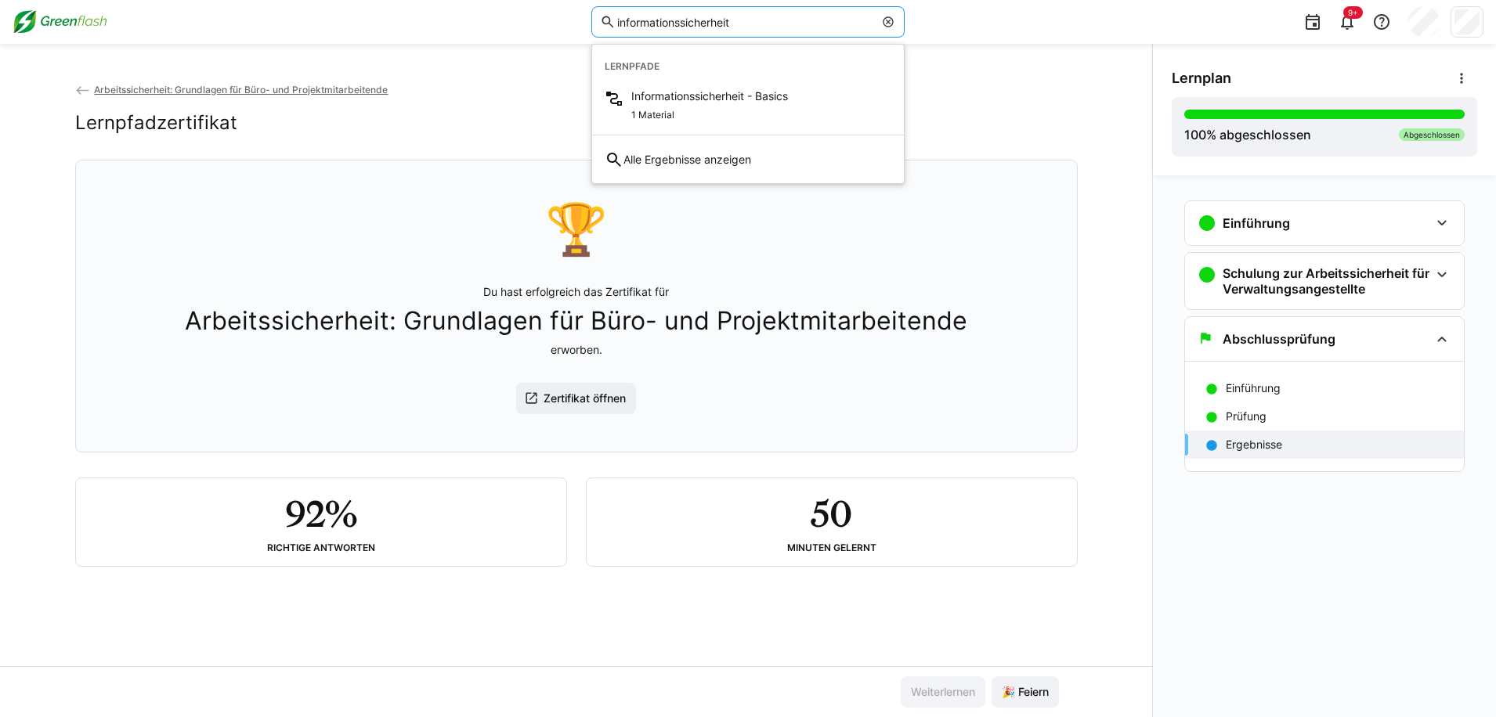
type input "informationssicherheit"
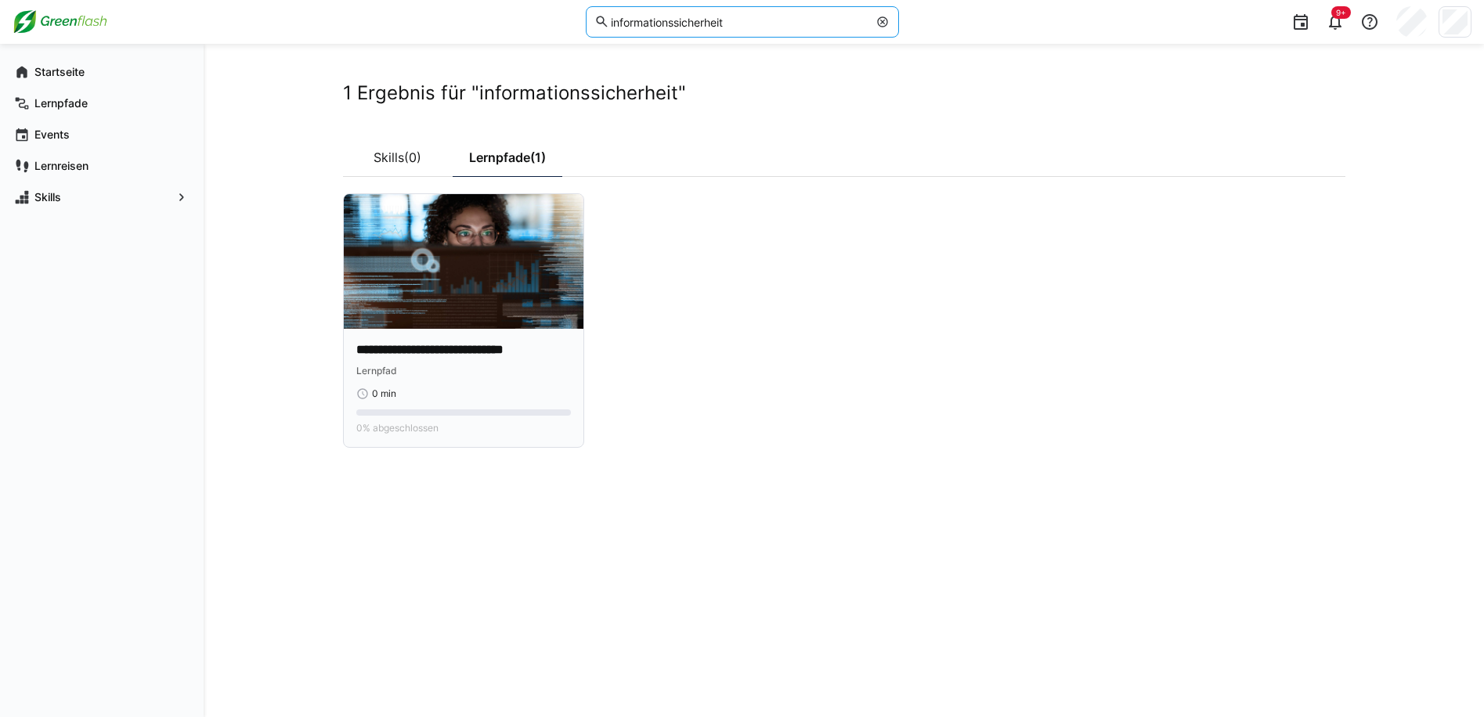
click at [438, 272] on img at bounding box center [464, 261] width 240 height 135
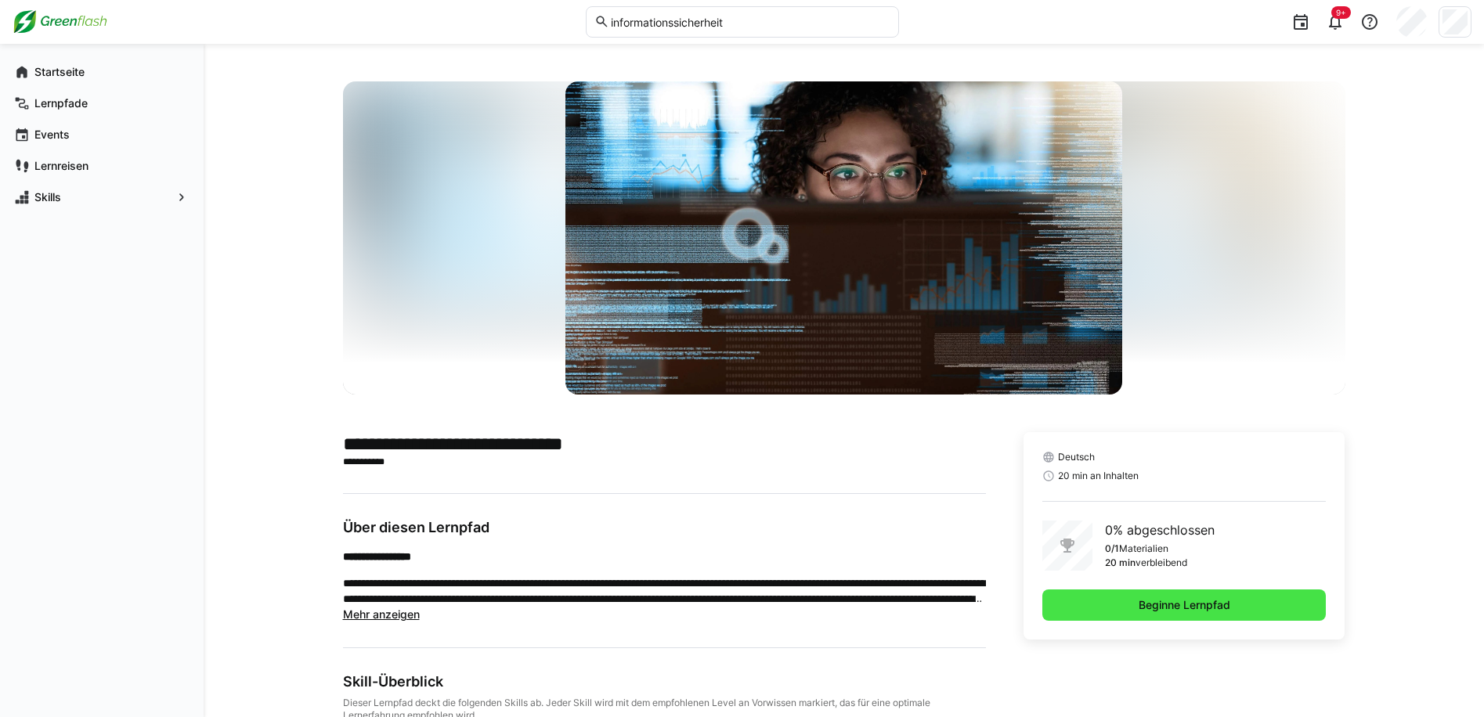
click at [1130, 609] on span "Beginne Lernpfad" at bounding box center [1185, 605] width 284 height 31
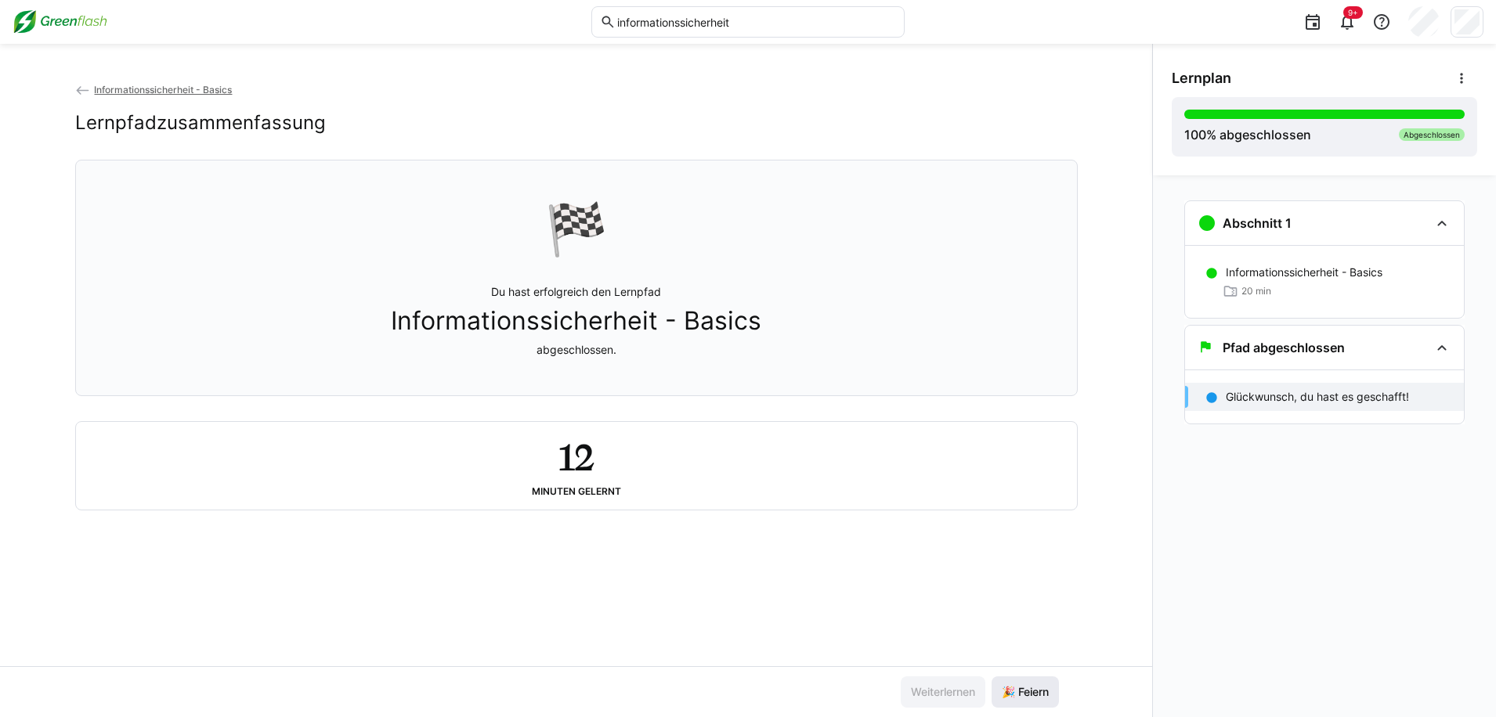
click at [1031, 705] on span "🎉 Feiern" at bounding box center [1025, 692] width 67 height 31
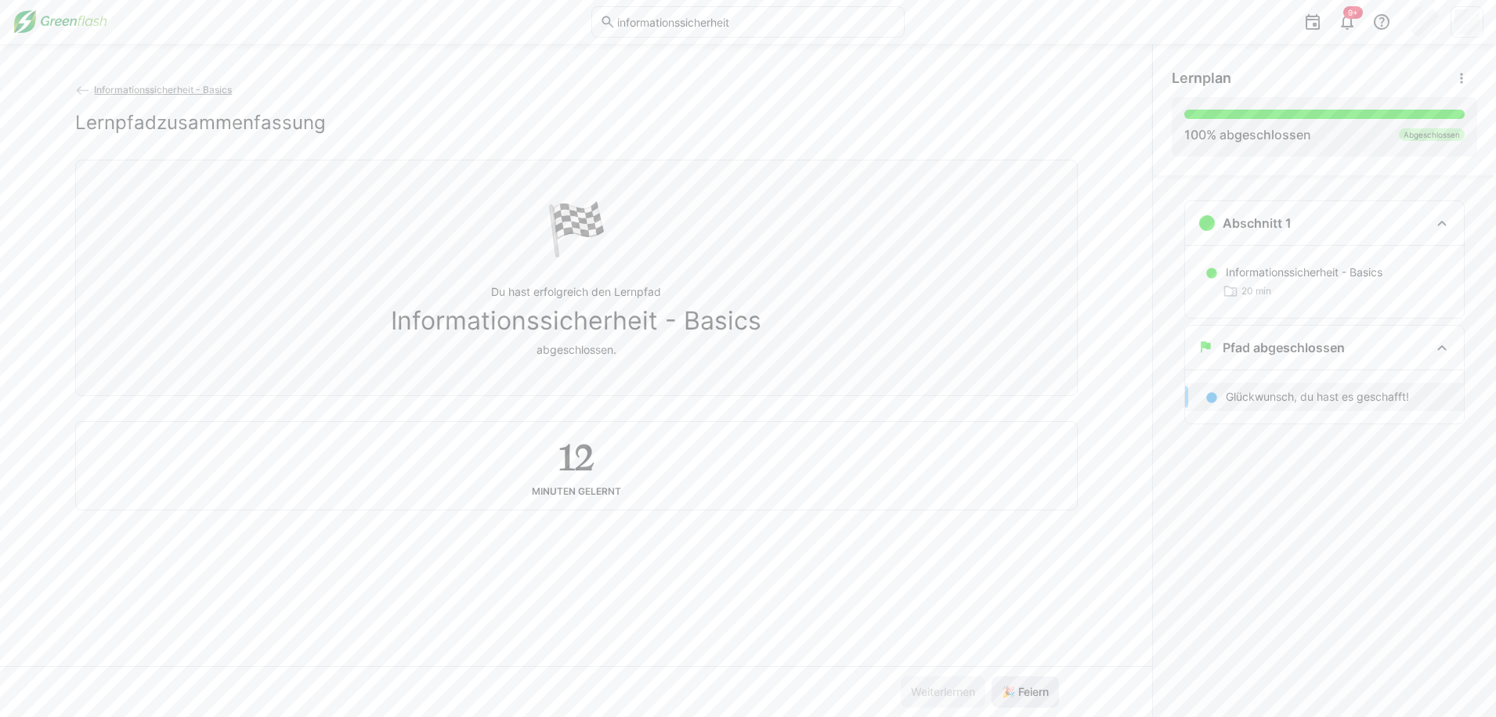
click at [1031, 699] on span "🎉 Feiern" at bounding box center [1025, 693] width 52 height 16
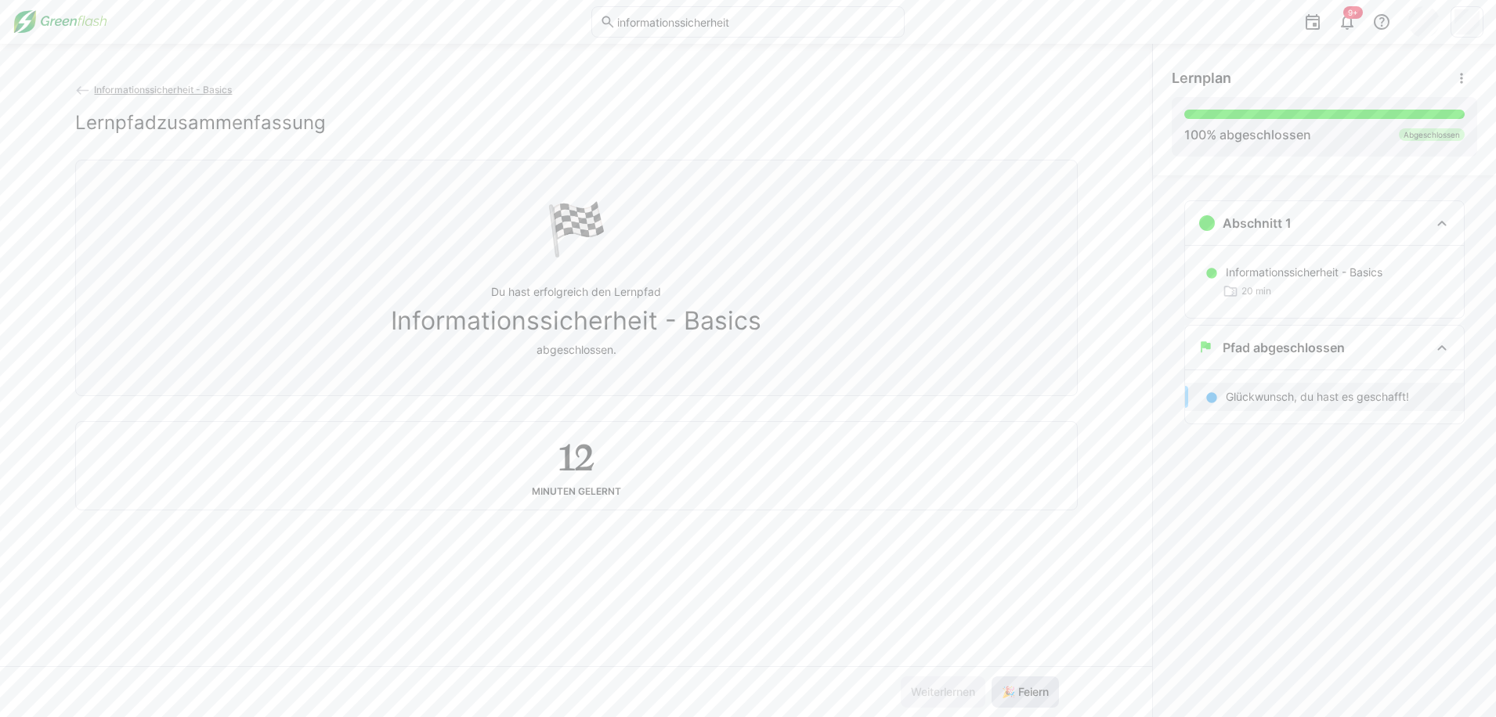
click at [1031, 699] on span "🎉 Feiern" at bounding box center [1025, 693] width 52 height 16
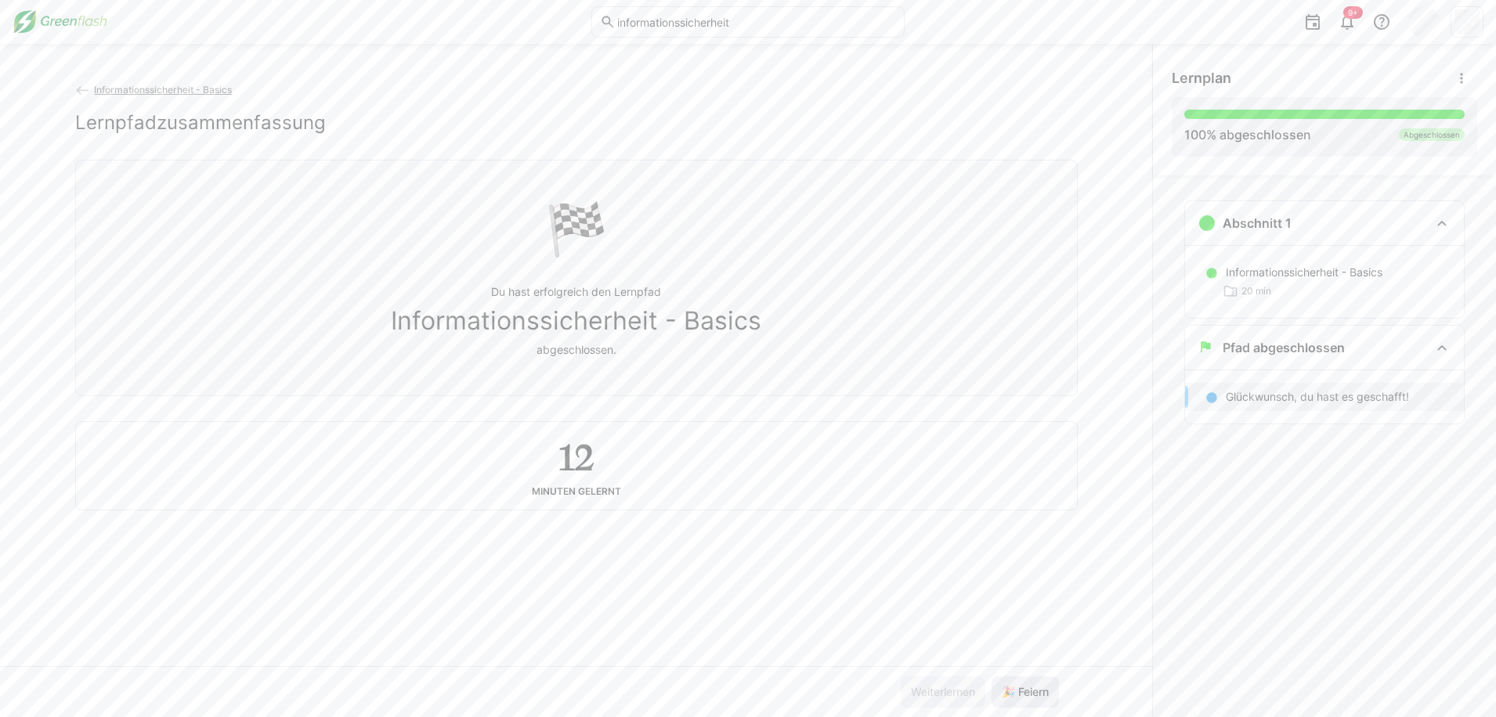
click at [1031, 699] on span "🎉 Feiern" at bounding box center [1025, 693] width 52 height 16
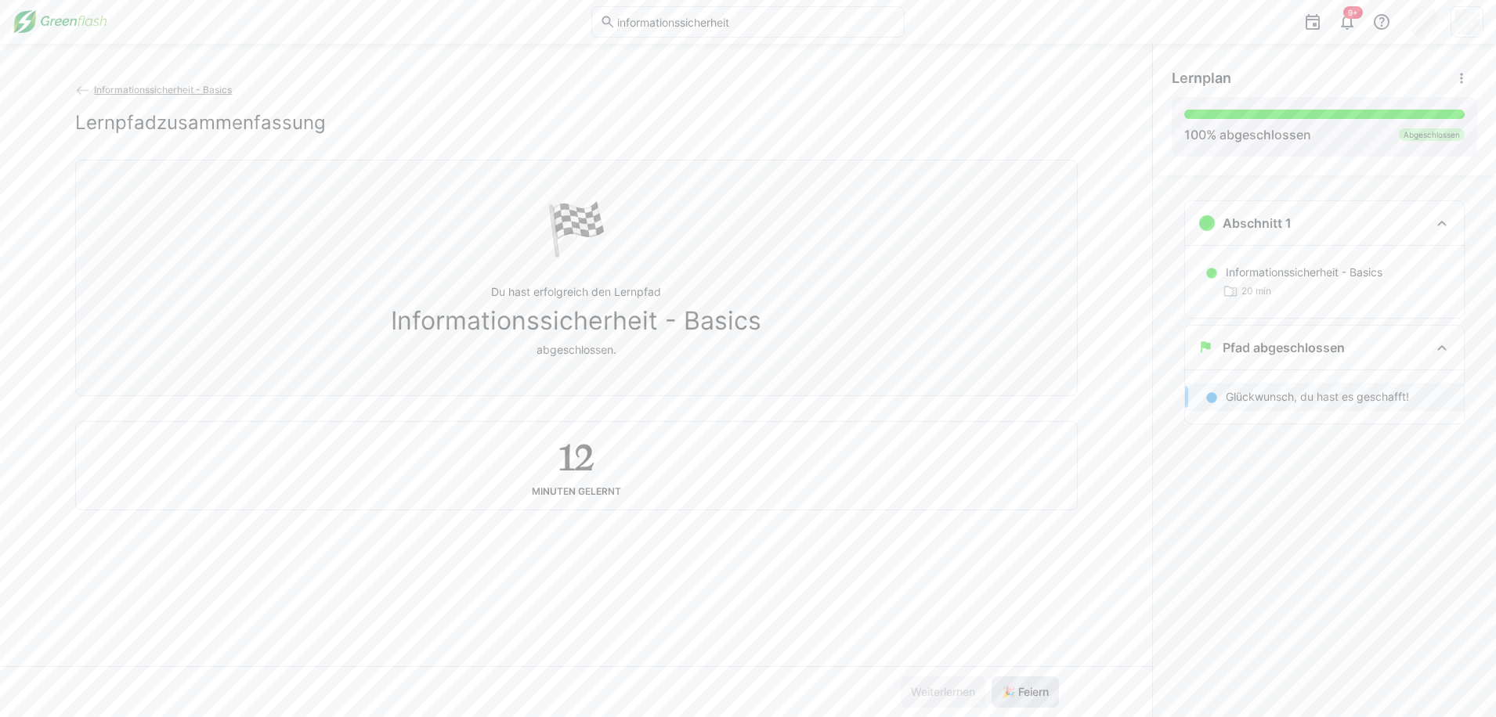
click at [1031, 699] on span "🎉 Feiern" at bounding box center [1025, 693] width 52 height 16
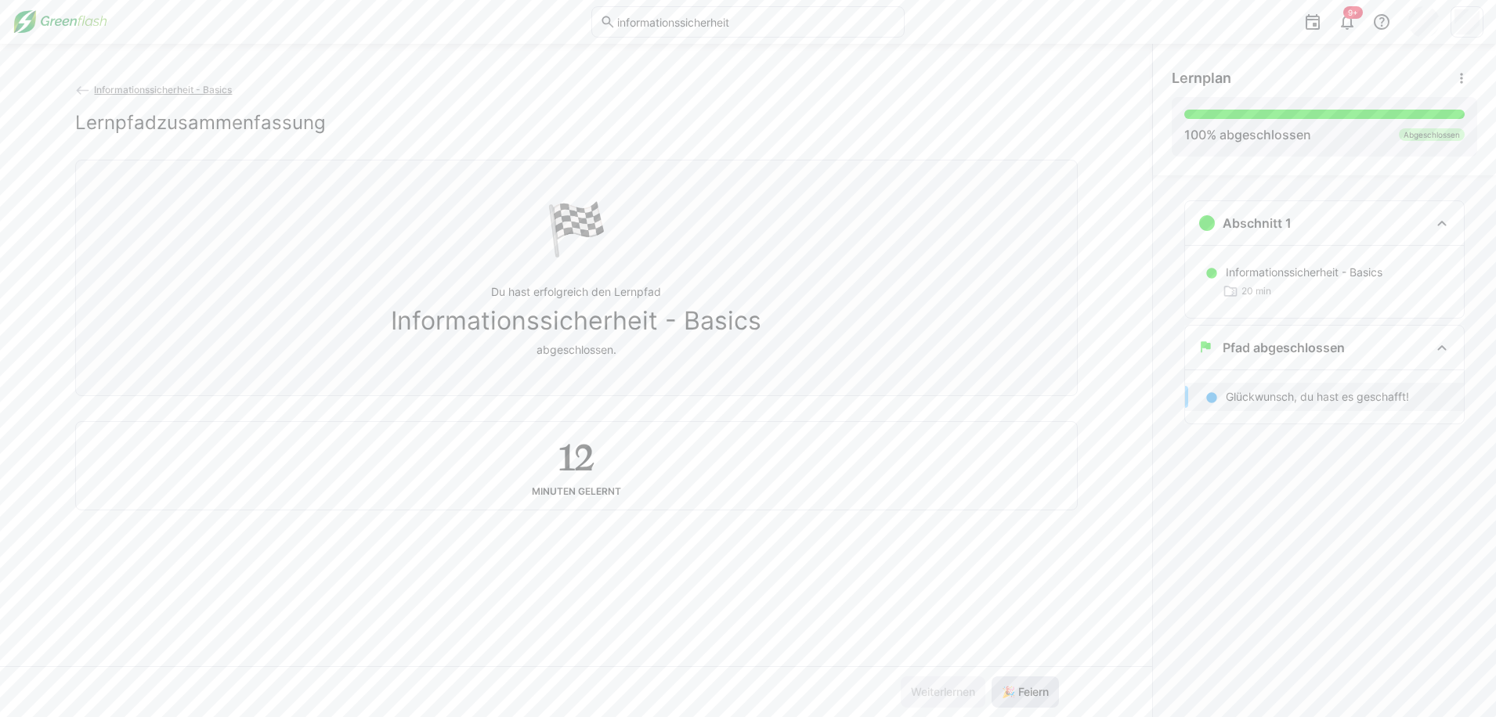
click at [1031, 699] on span "🎉 Feiern" at bounding box center [1025, 693] width 52 height 16
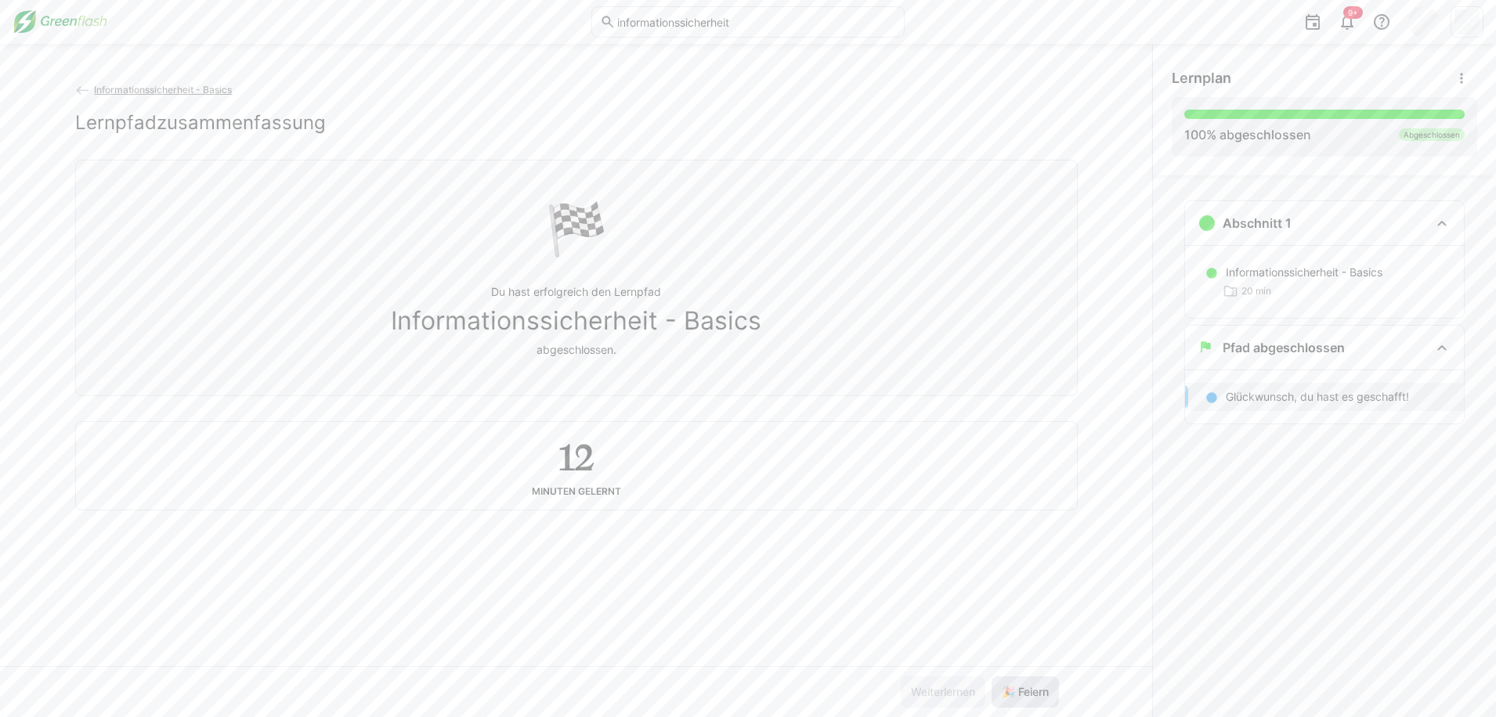
click at [1031, 699] on span "🎉 Feiern" at bounding box center [1025, 693] width 52 height 16
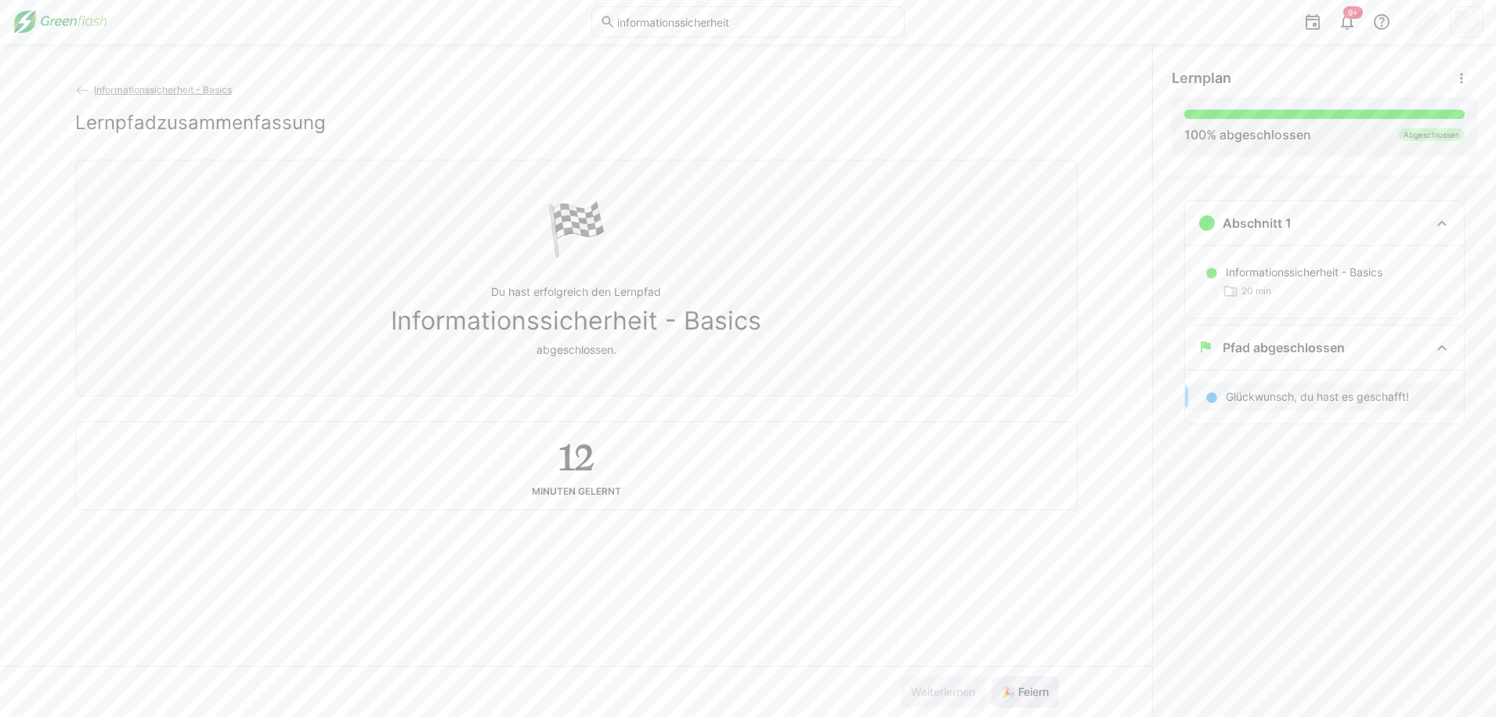
click at [1031, 699] on span "🎉 Feiern" at bounding box center [1025, 693] width 52 height 16
click at [1028, 696] on span "🎉 Feiern" at bounding box center [1025, 693] width 52 height 16
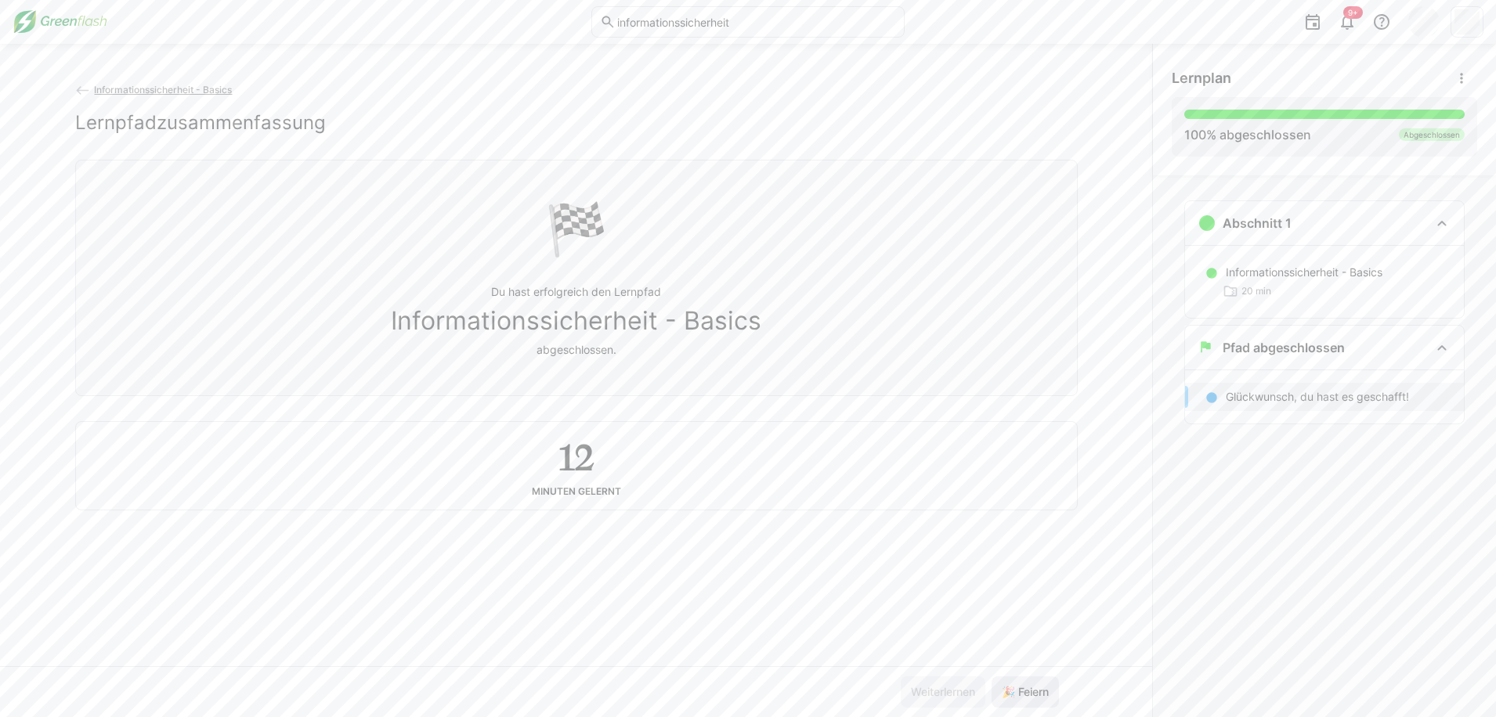
click at [1028, 696] on span "🎉 Feiern" at bounding box center [1025, 693] width 52 height 16
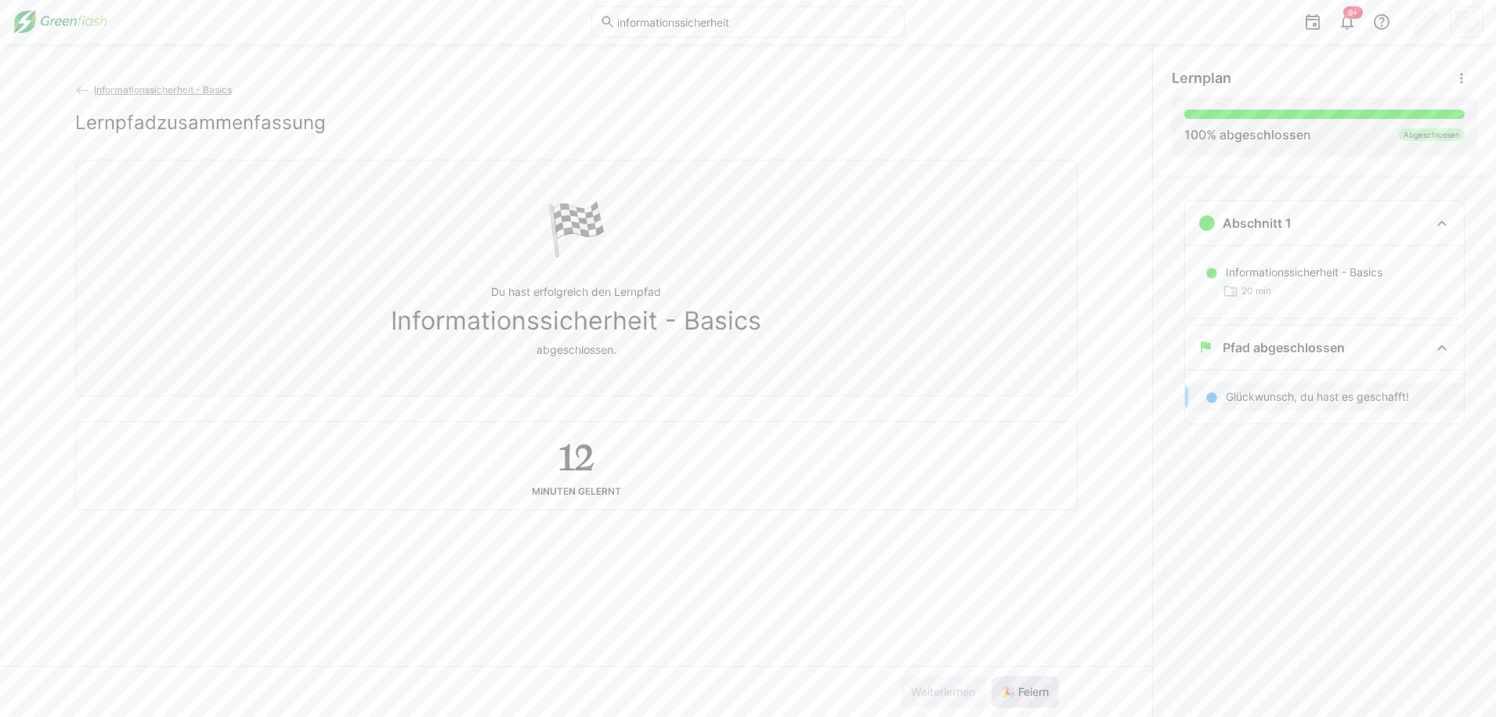
click at [1028, 696] on span "🎉 Feiern" at bounding box center [1025, 693] width 52 height 16
click at [82, 18] on img at bounding box center [60, 21] width 95 height 25
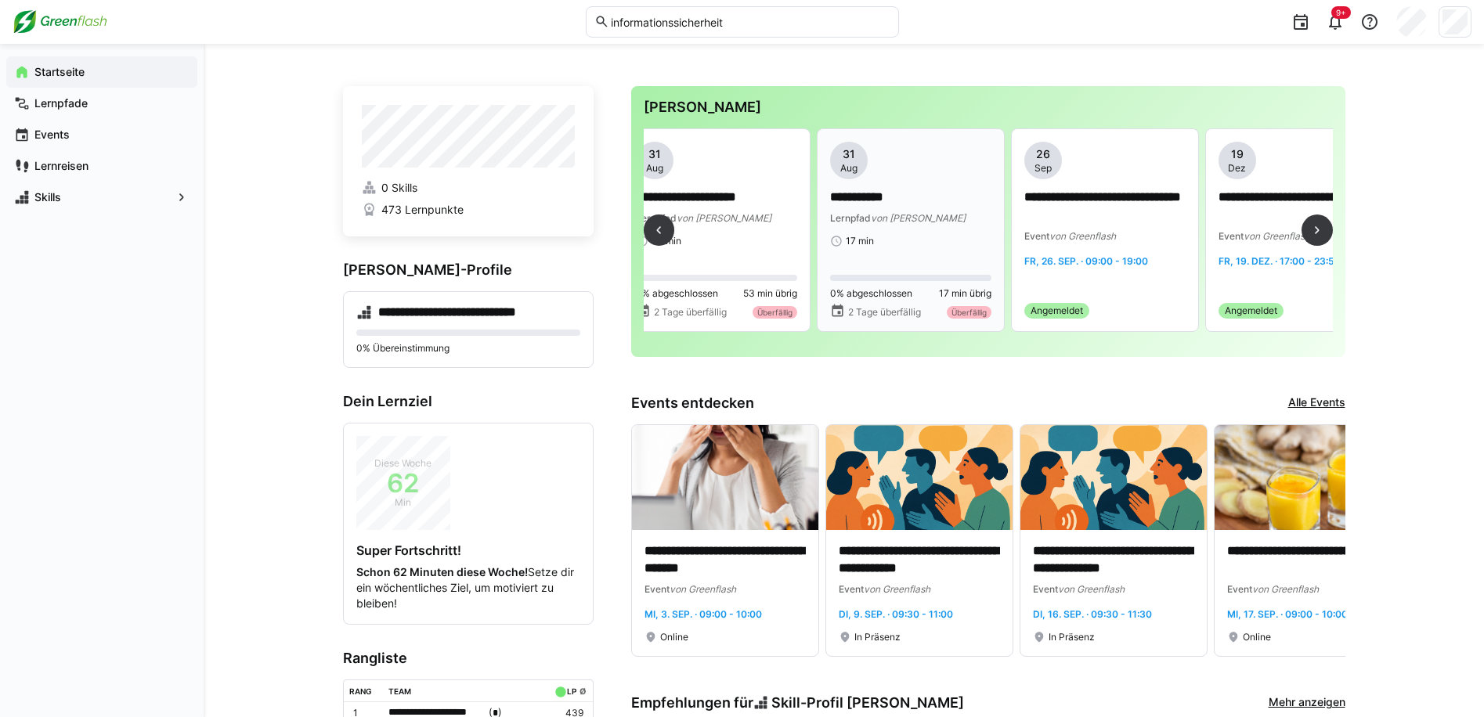
scroll to position [0, 4073]
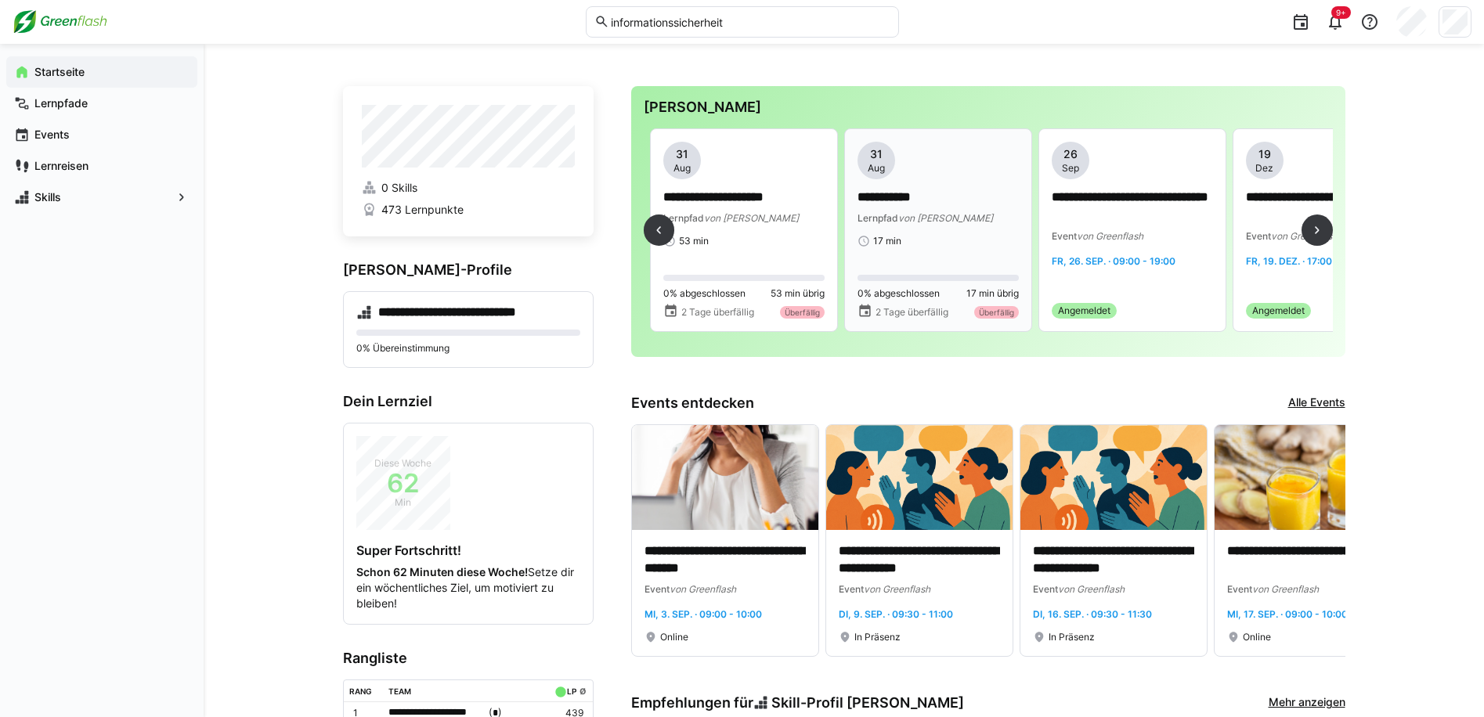
click at [965, 176] on app-date-bubble "[DATE]" at bounding box center [938, 161] width 161 height 38
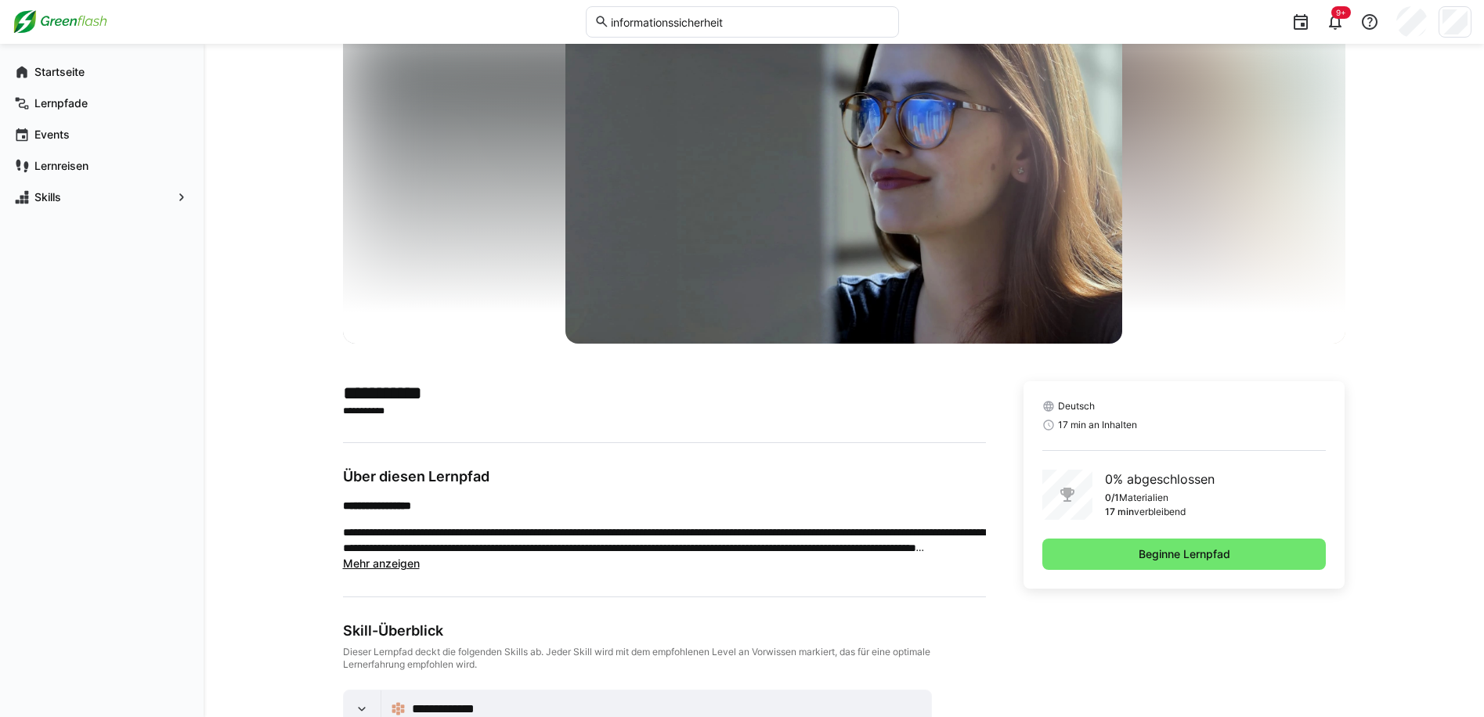
scroll to position [78, 0]
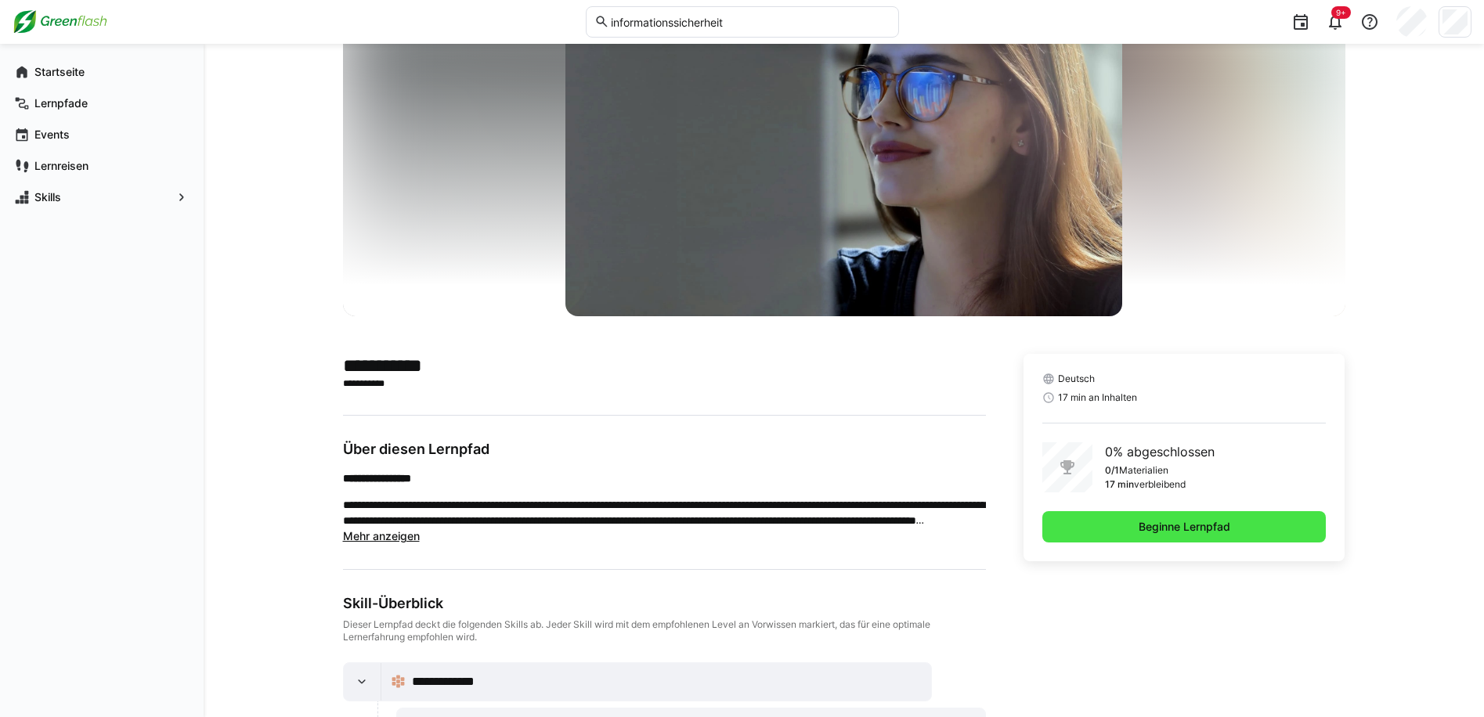
click at [1173, 523] on span "Beginne Lernpfad" at bounding box center [1185, 527] width 96 height 16
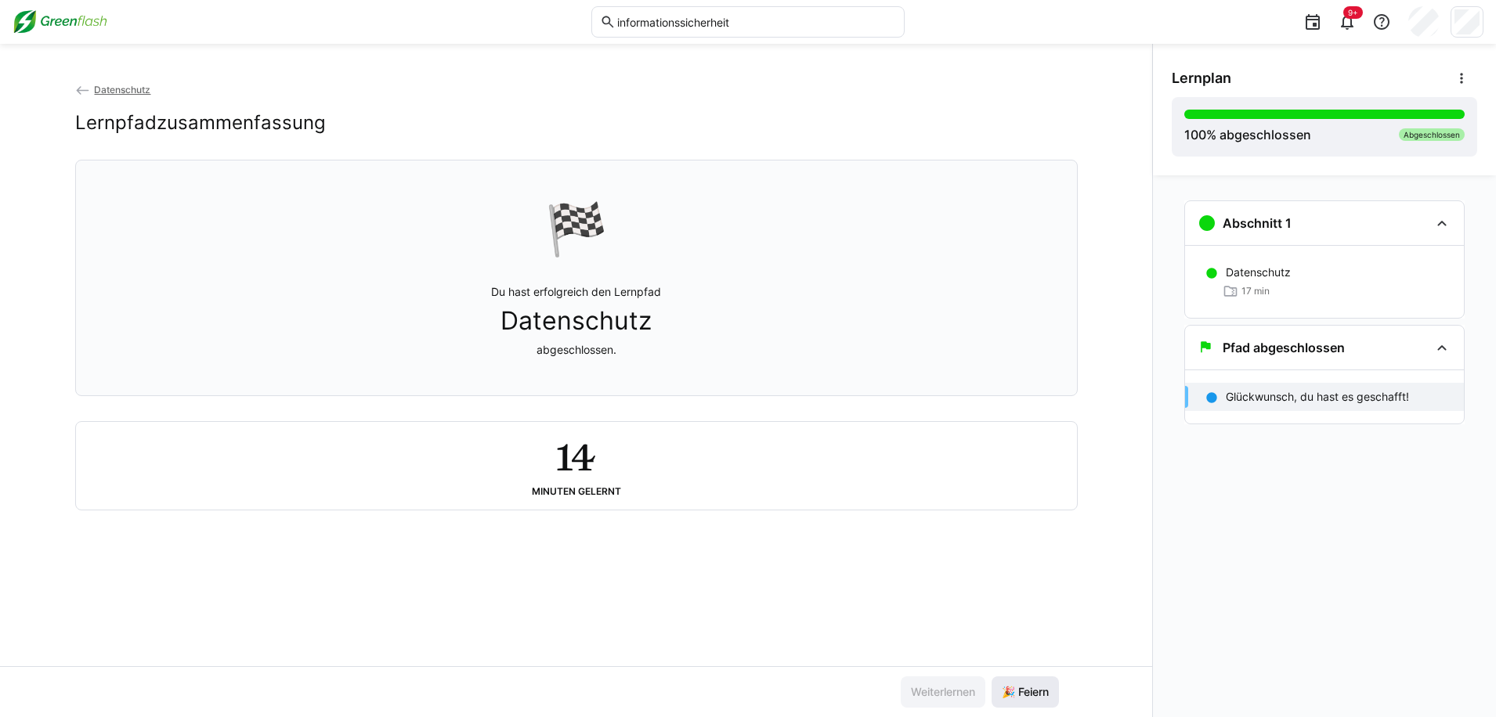
click at [1027, 699] on span "🎉 Feiern" at bounding box center [1025, 693] width 52 height 16
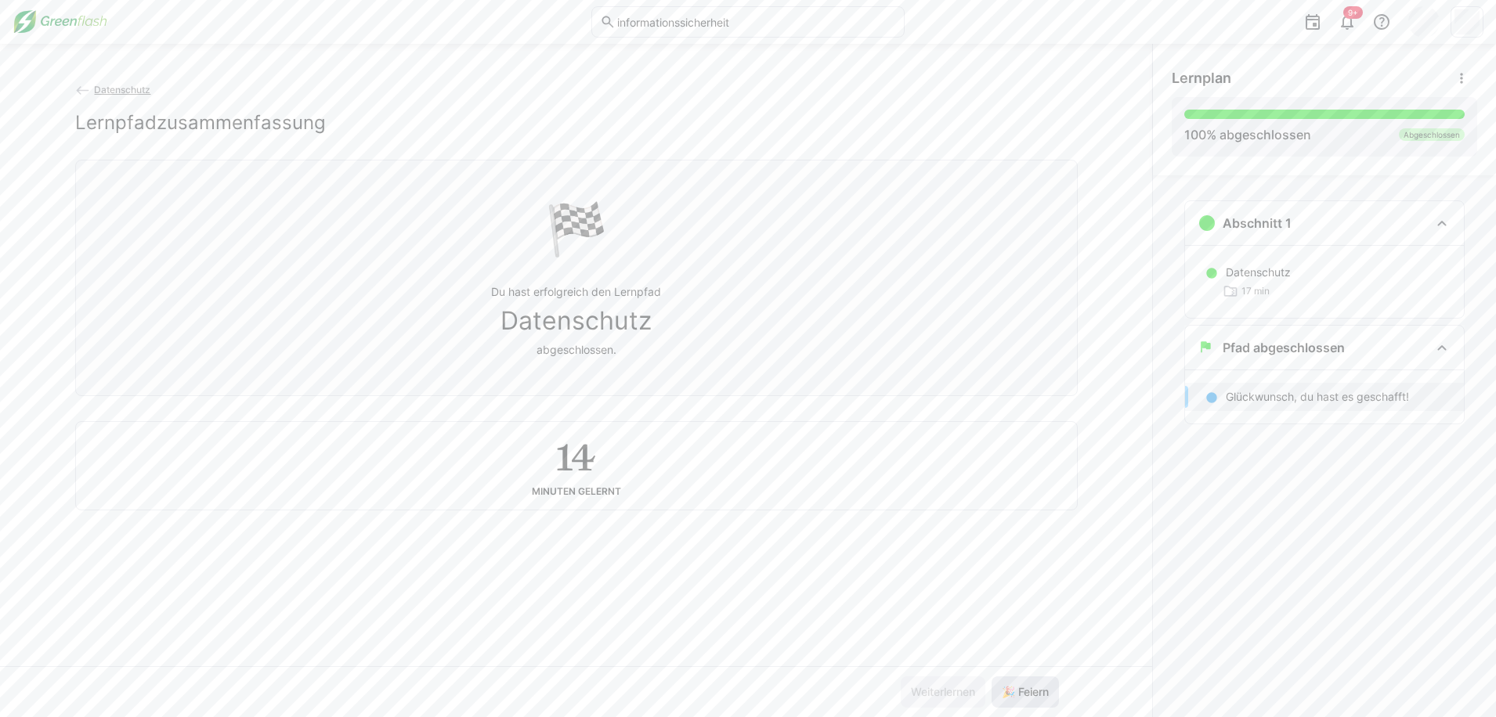
click at [1029, 692] on span "🎉 Feiern" at bounding box center [1025, 693] width 52 height 16
click at [67, 27] on img at bounding box center [60, 21] width 95 height 25
